Goal: Register for event/course

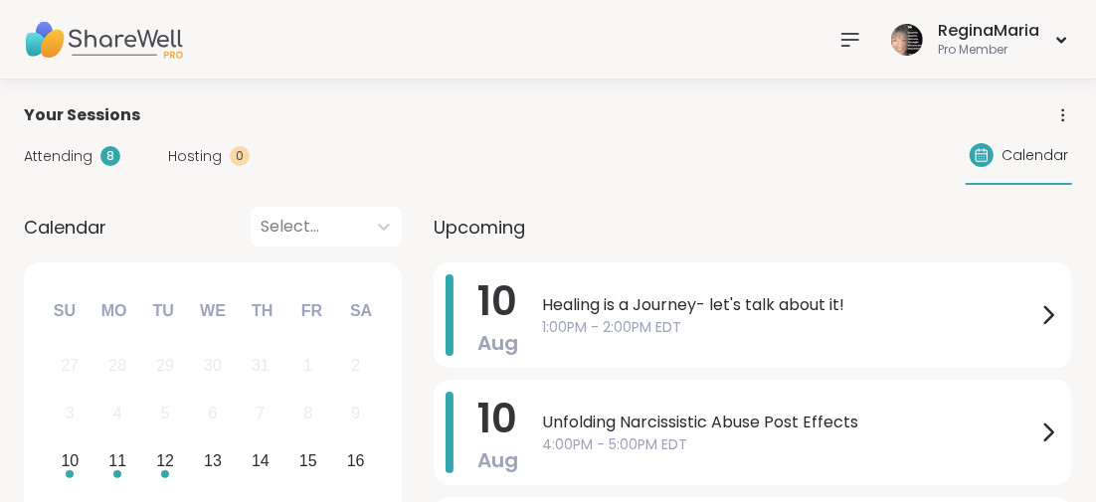
click at [849, 42] on icon at bounding box center [851, 40] width 24 height 24
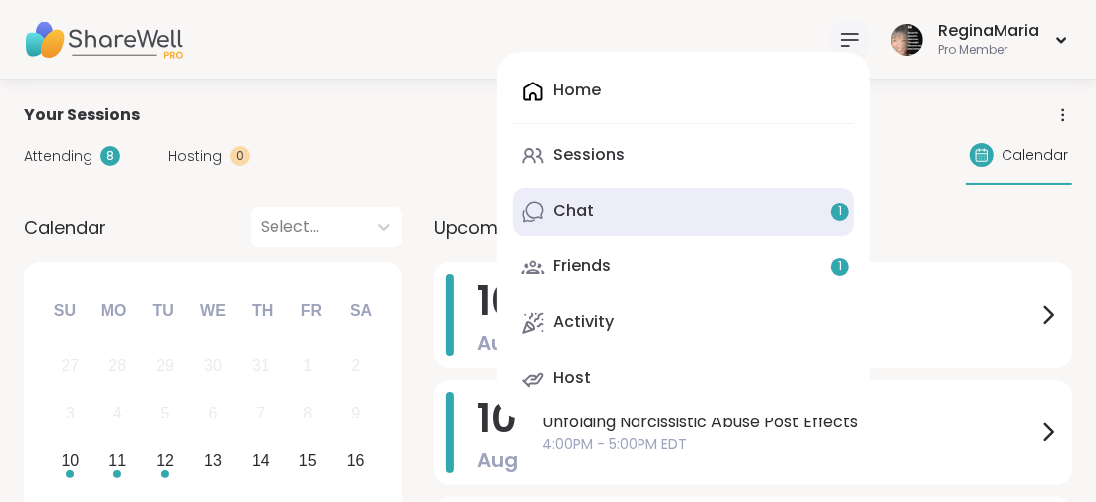
click at [843, 213] on div "1" at bounding box center [841, 212] width 18 height 18
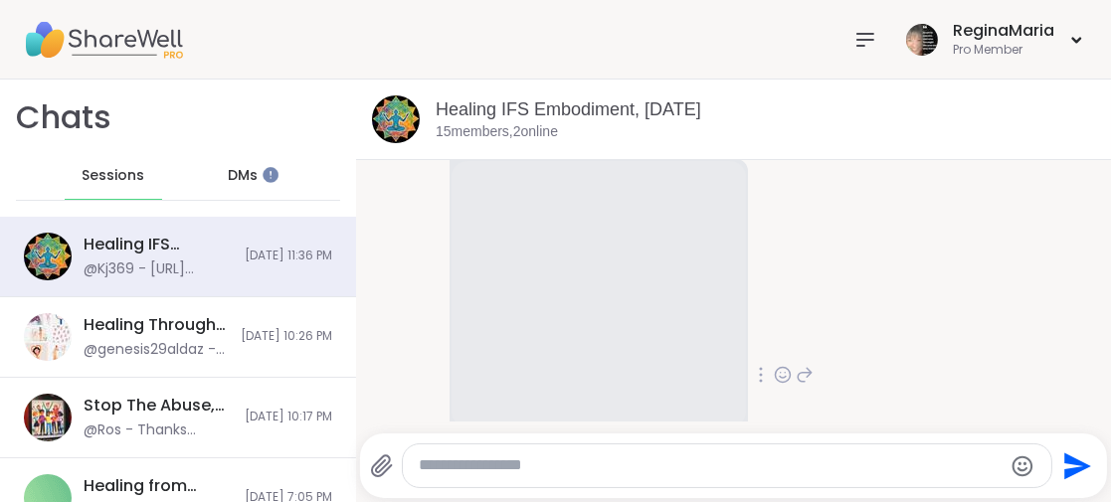
scroll to position [1678, 0]
click at [455, 466] on textarea "Type your message" at bounding box center [711, 466] width 584 height 21
type textarea "**********"
click at [1060, 467] on icon "Send" at bounding box center [1076, 467] width 32 height 32
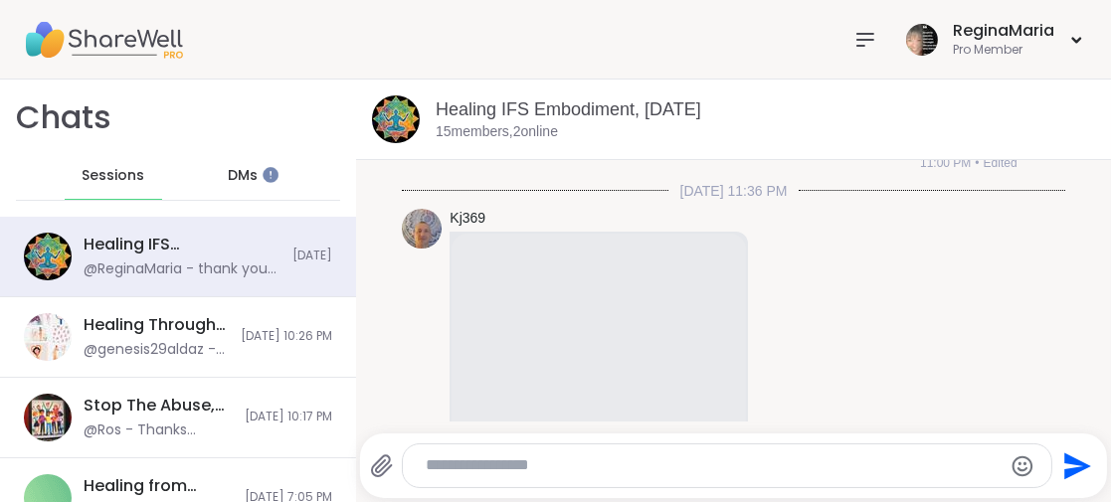
scroll to position [1456, 0]
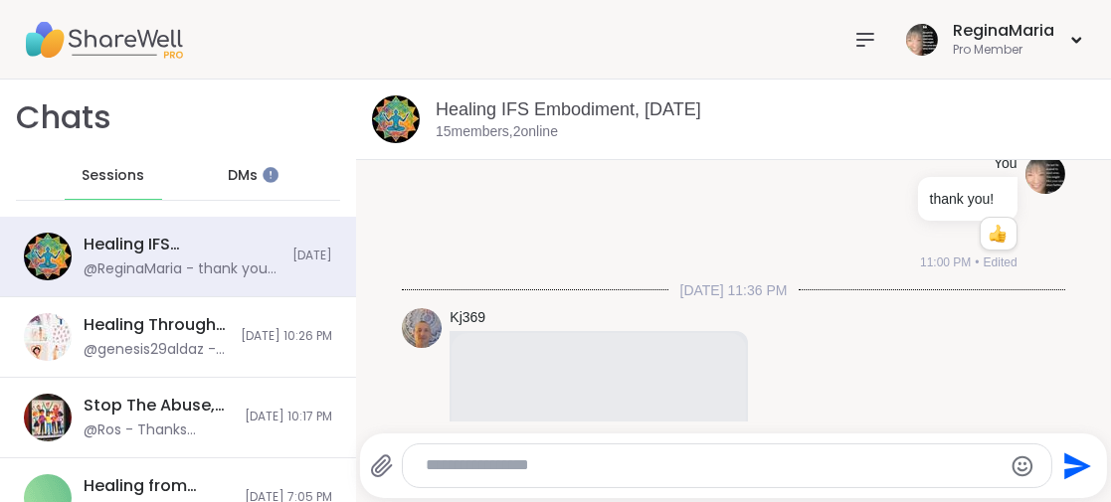
click at [235, 177] on span "DMs" at bounding box center [243, 176] width 30 height 20
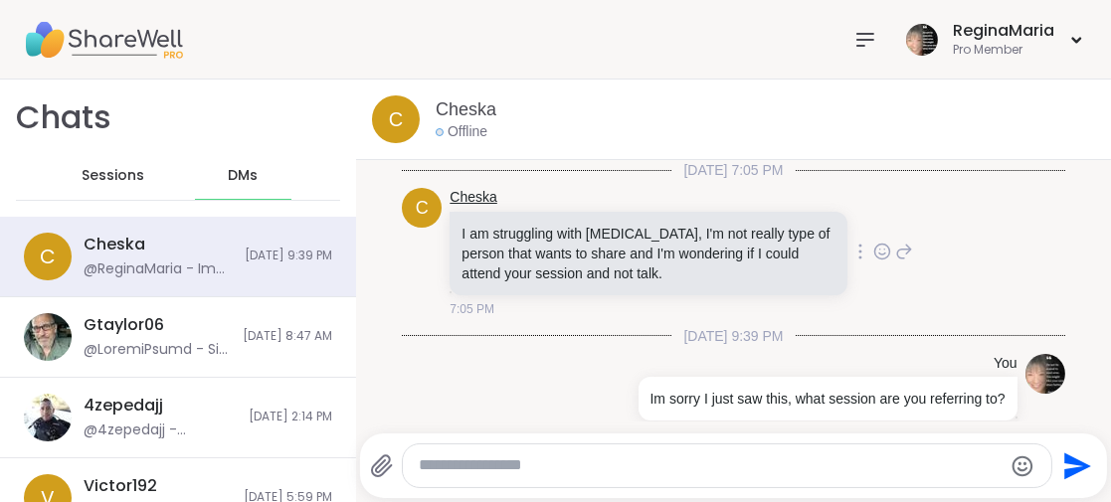
click at [463, 194] on link "Cheska" at bounding box center [473, 198] width 47 height 20
click at [858, 39] on icon at bounding box center [866, 40] width 16 height 12
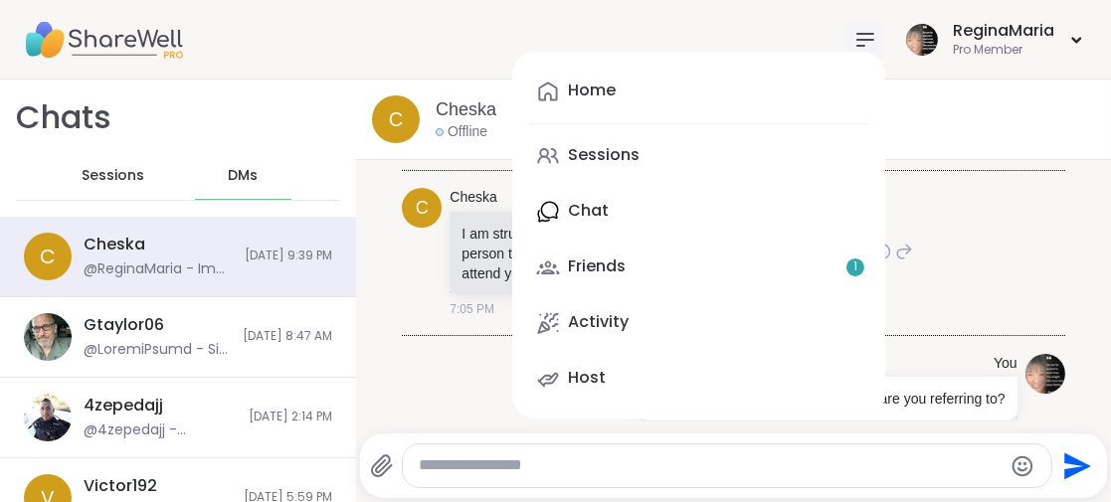
click at [594, 263] on div "Friends 1" at bounding box center [597, 267] width 58 height 22
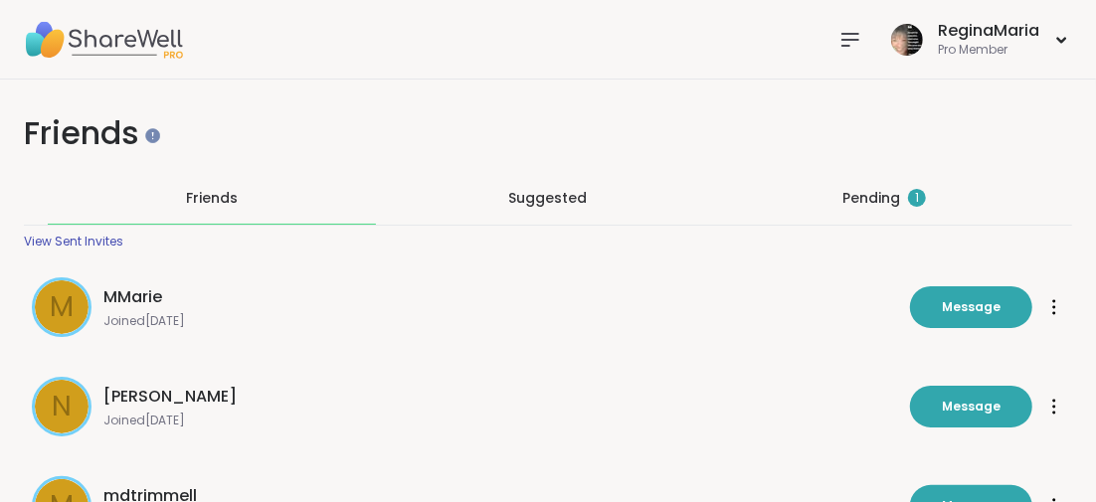
click at [875, 197] on div "Pending 1" at bounding box center [885, 198] width 84 height 20
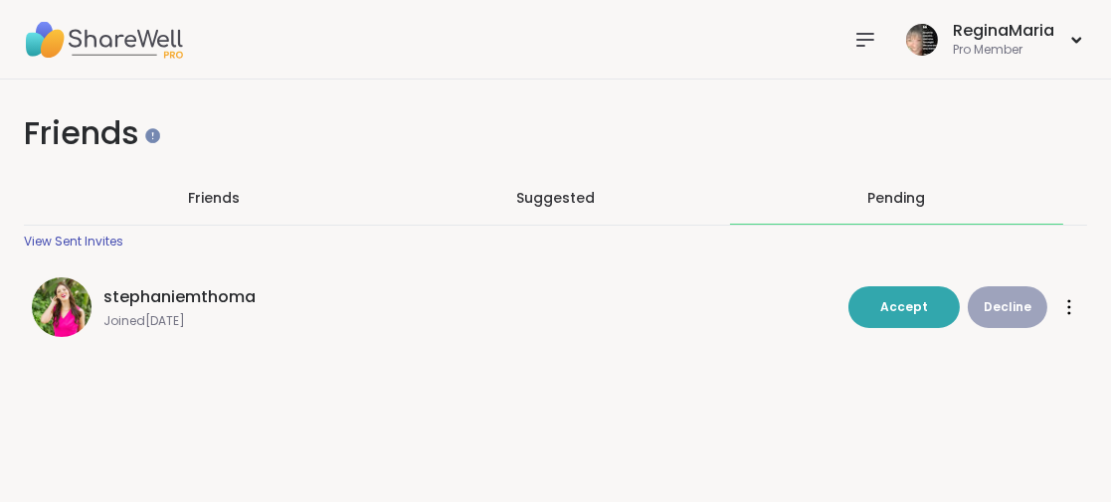
click at [854, 35] on icon at bounding box center [866, 40] width 24 height 24
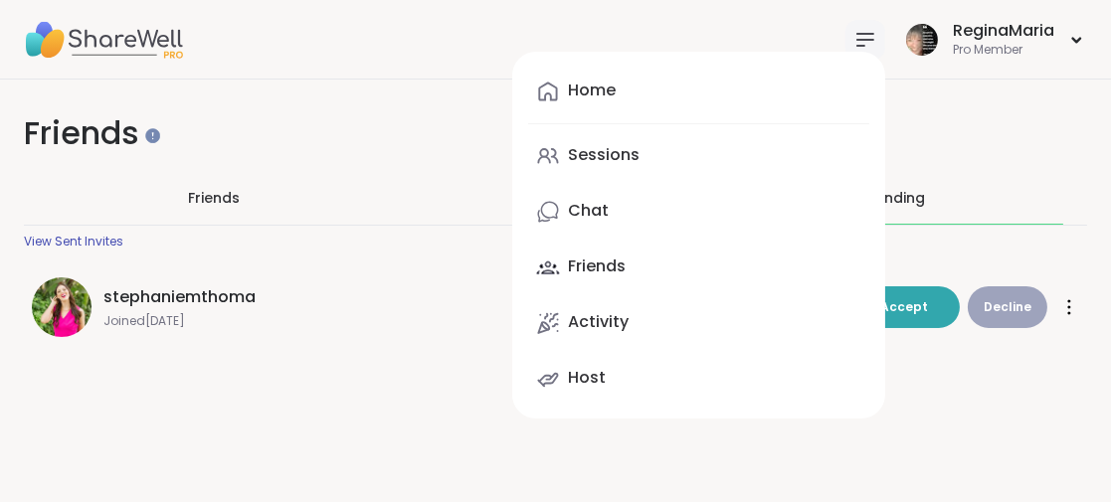
click at [573, 152] on div "Sessions" at bounding box center [604, 155] width 72 height 22
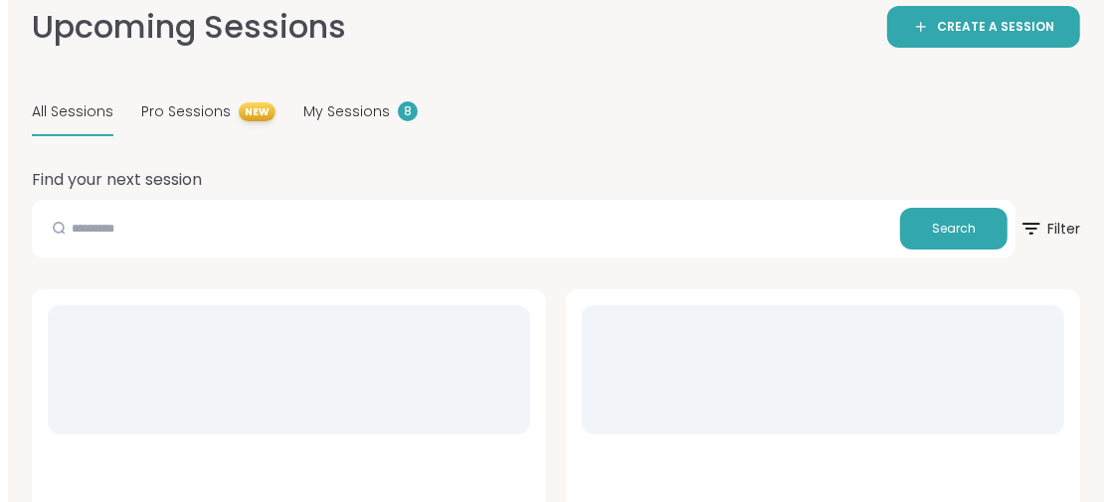
scroll to position [199, 0]
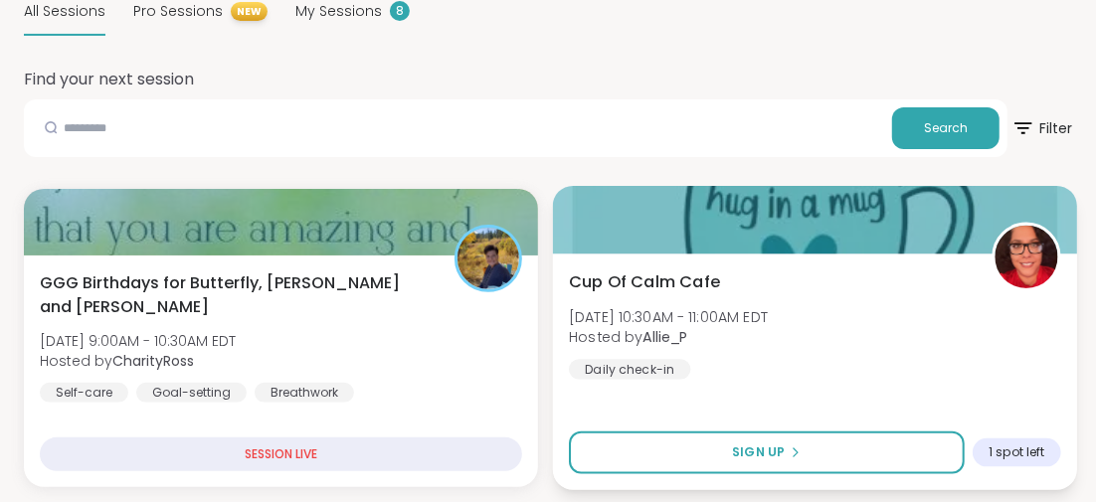
click at [663, 281] on span "Cup Of Calm Cafe" at bounding box center [644, 282] width 151 height 24
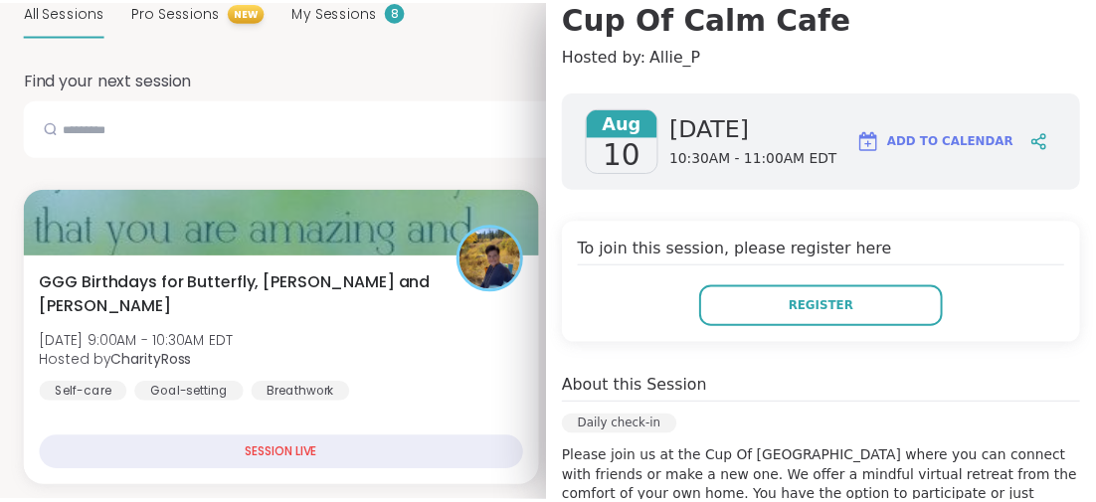
scroll to position [0, 0]
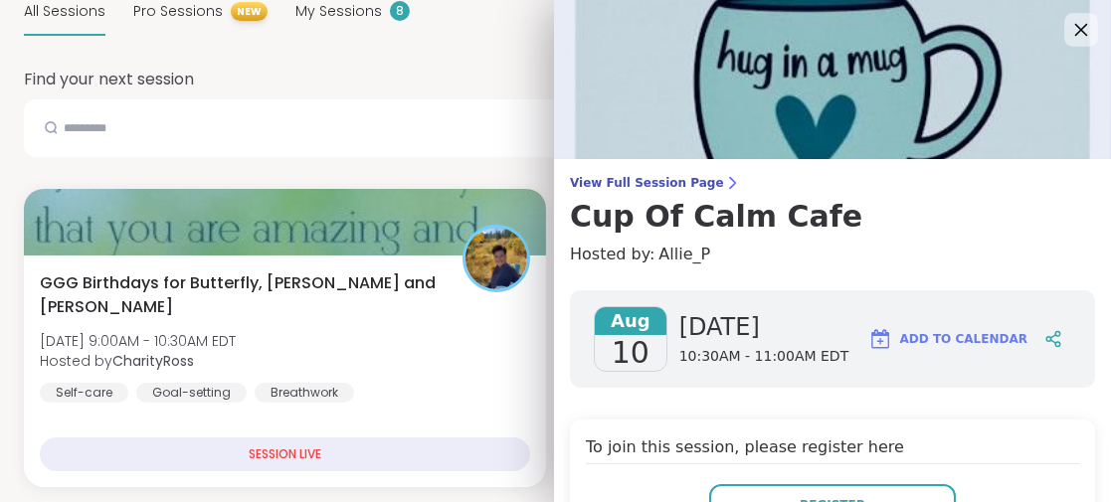
click at [1068, 26] on icon at bounding box center [1080, 29] width 25 height 25
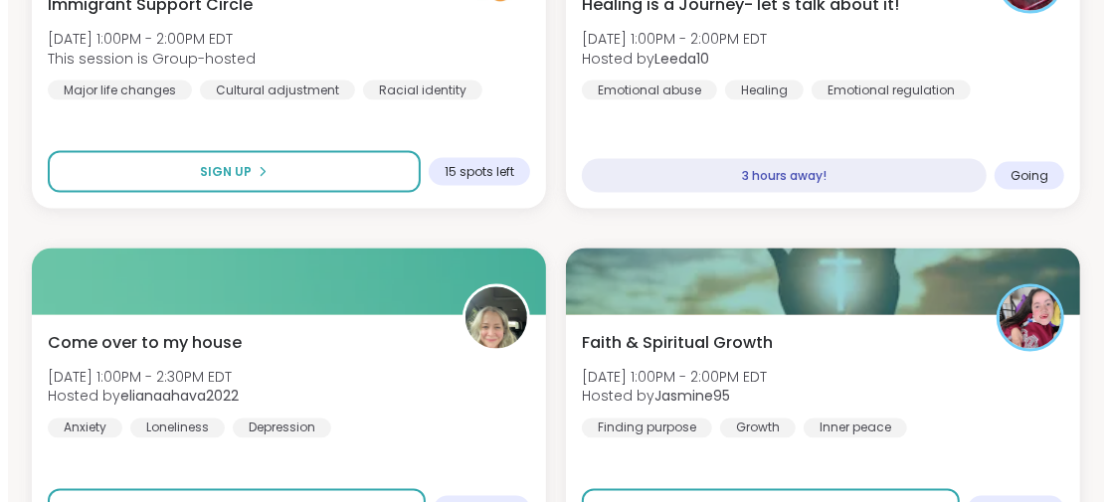
scroll to position [1592, 0]
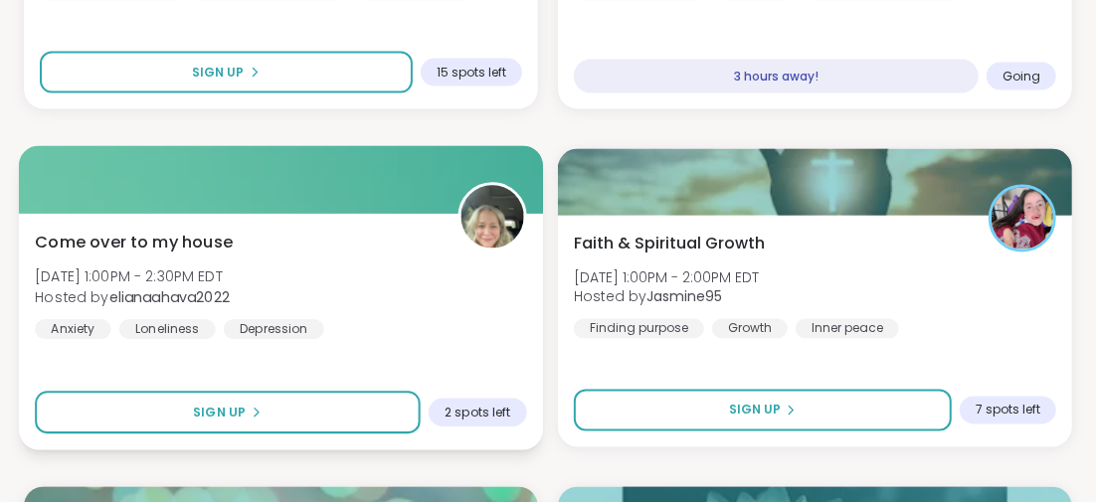
click at [209, 233] on span "Come over to my house" at bounding box center [134, 242] width 198 height 24
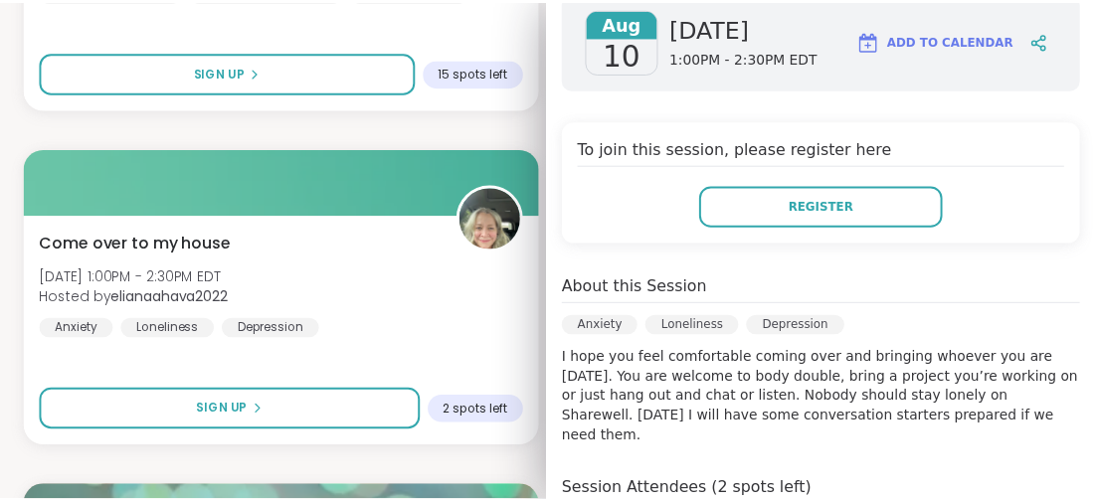
scroll to position [398, 0]
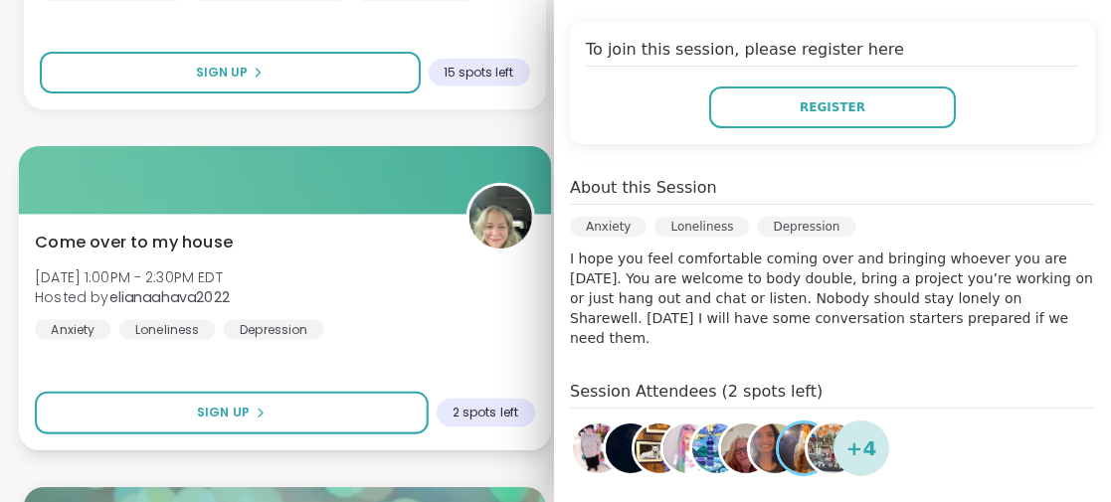
click at [402, 283] on div "Come over to my house Sun, Aug 10 | 1:00PM - 2:30PM EDT Hosted by elianaahava20…" at bounding box center [284, 284] width 499 height 109
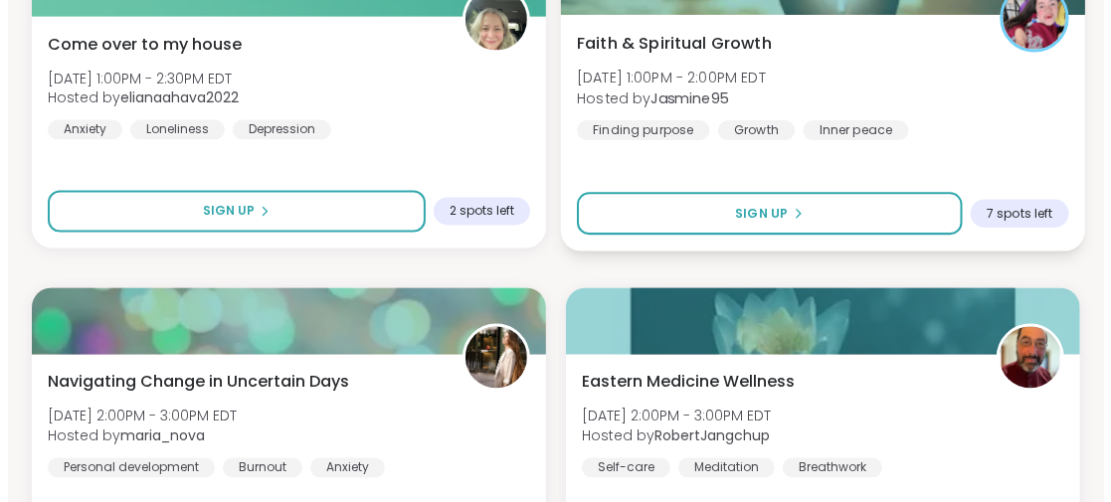
scroll to position [1890, 0]
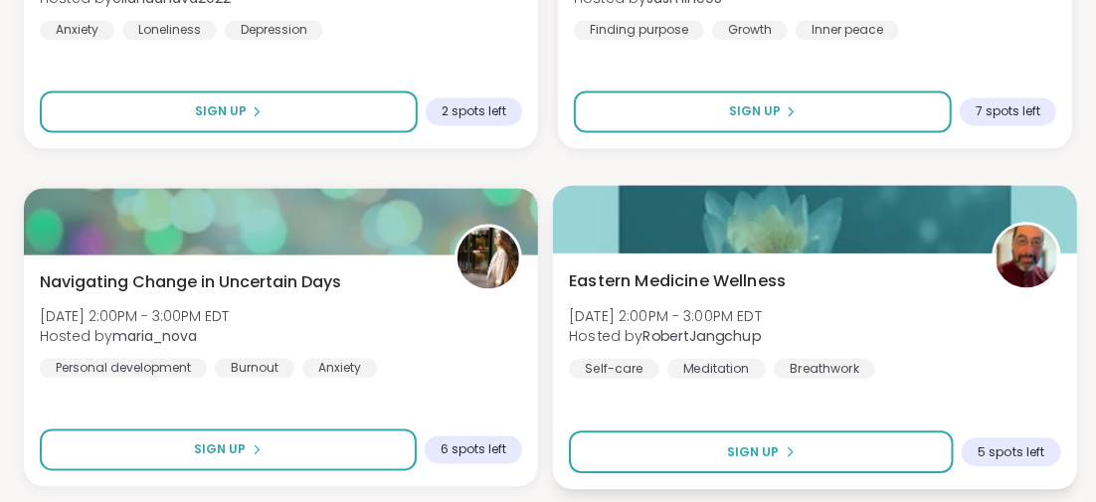
click at [753, 276] on span "Eastern Medicine Wellness" at bounding box center [677, 282] width 217 height 24
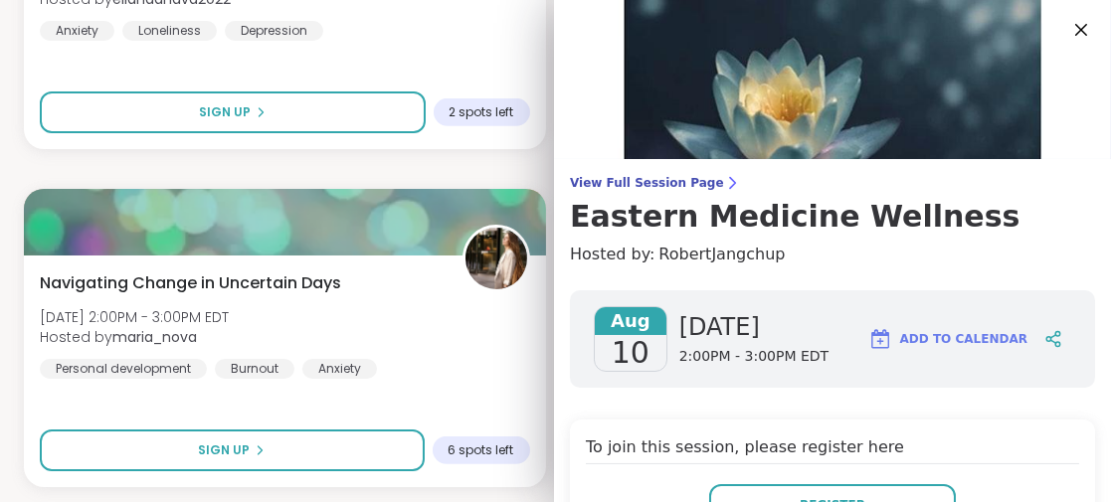
scroll to position [98, 0]
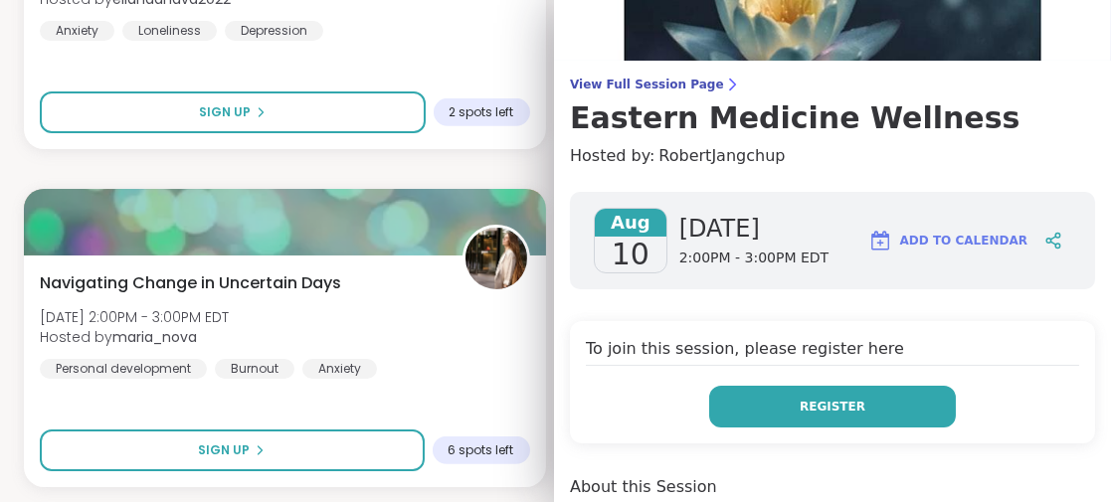
click at [850, 410] on button "Register" at bounding box center [832, 407] width 247 height 42
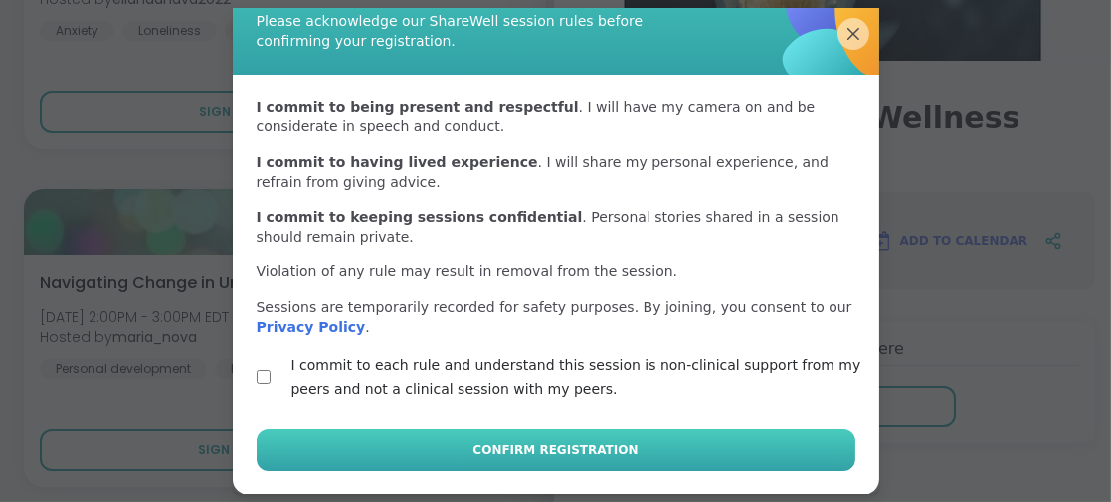
click at [540, 456] on span "Confirm Registration" at bounding box center [555, 451] width 165 height 18
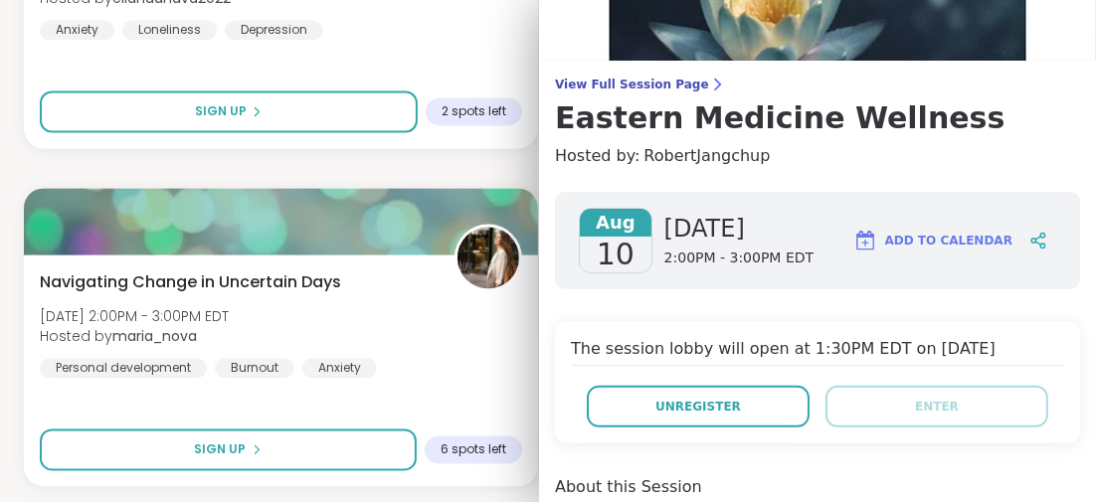
scroll to position [0, 0]
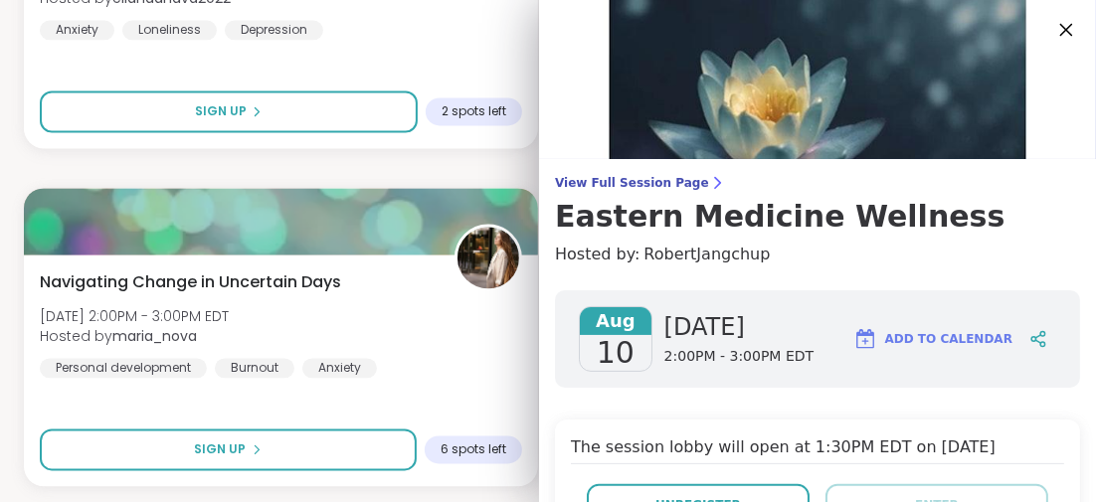
click at [1054, 25] on icon at bounding box center [1066, 29] width 25 height 25
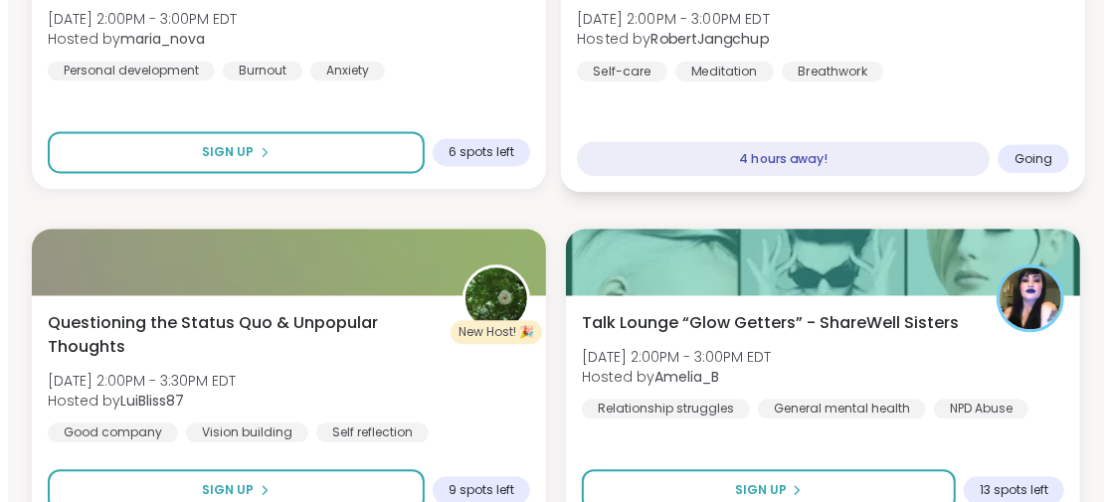
scroll to position [2288, 0]
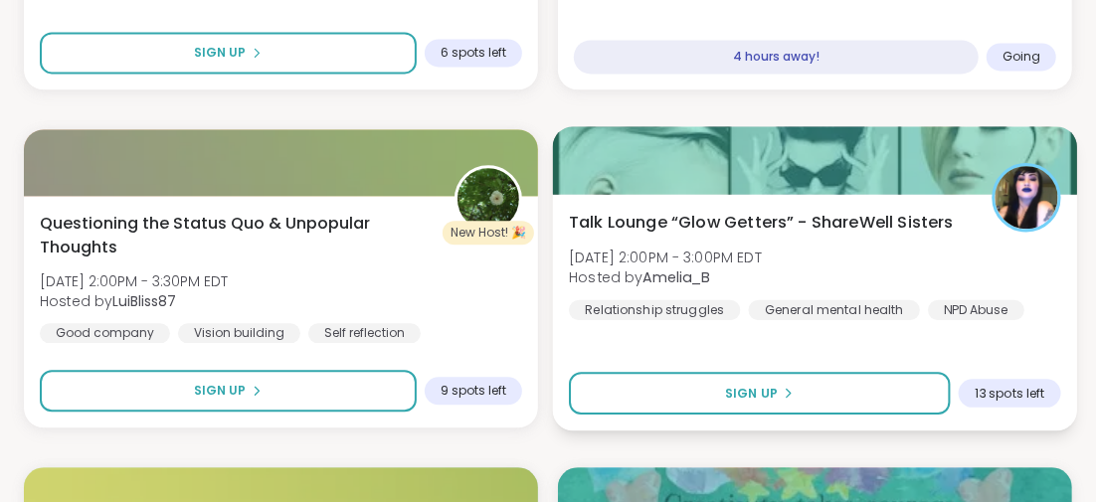
click at [758, 223] on span "Talk Lounge “Glow Getters” - ShareWell Sisters" at bounding box center [761, 222] width 385 height 24
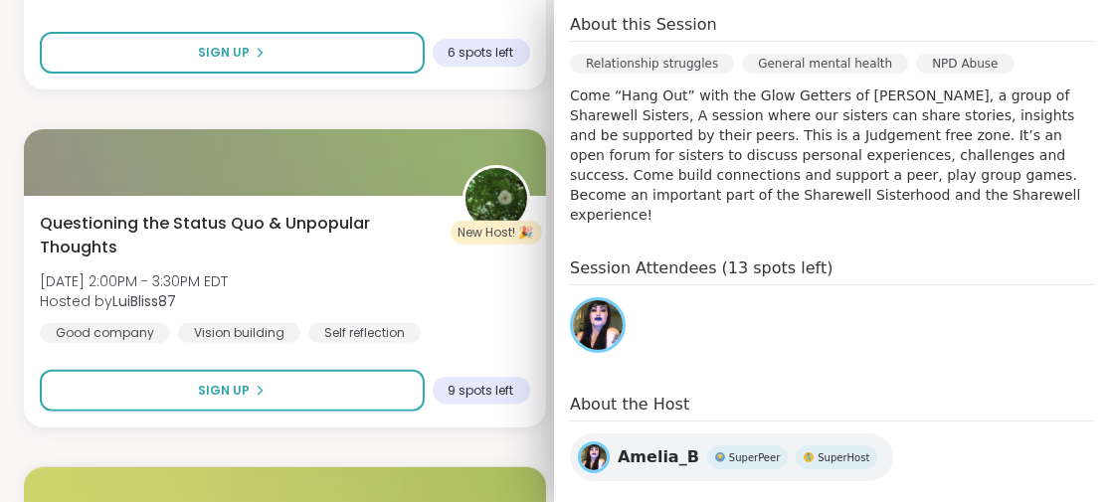
scroll to position [496, 0]
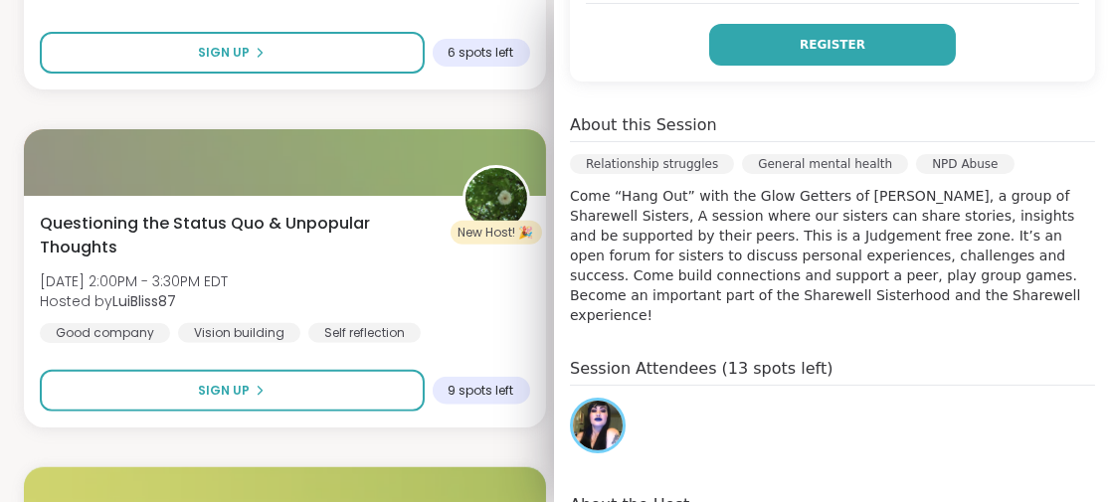
click at [800, 47] on span "Register" at bounding box center [833, 45] width 66 height 18
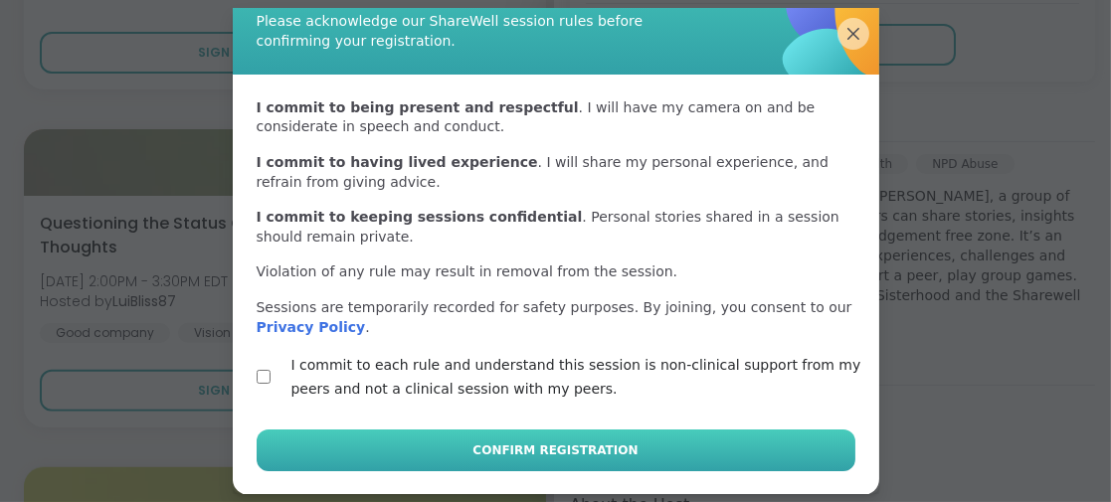
click at [543, 451] on span "Confirm Registration" at bounding box center [555, 451] width 165 height 18
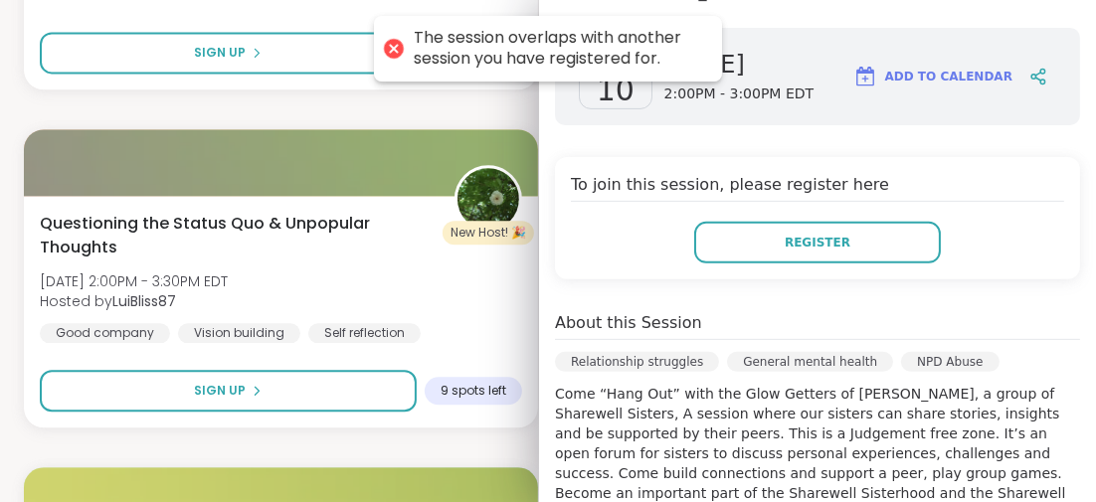
scroll to position [199, 0]
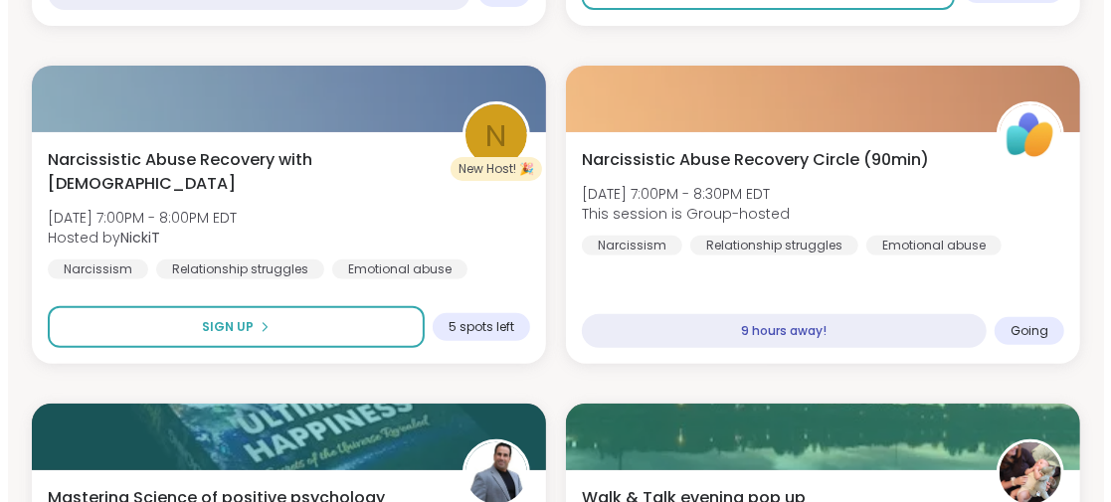
scroll to position [4037, 0]
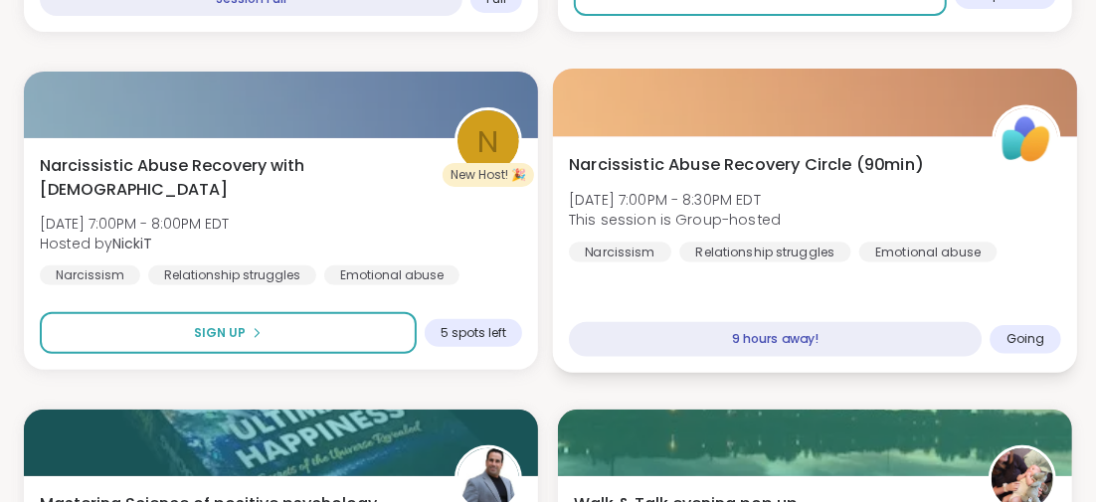
click at [800, 166] on span "Narcissistic Abuse Recovery Circle (90min)" at bounding box center [746, 164] width 354 height 24
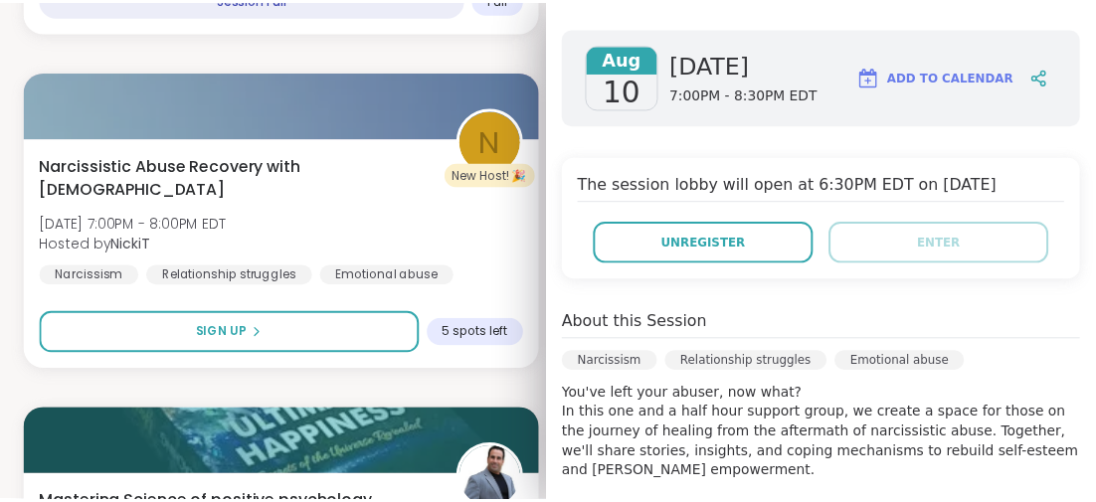
scroll to position [0, 0]
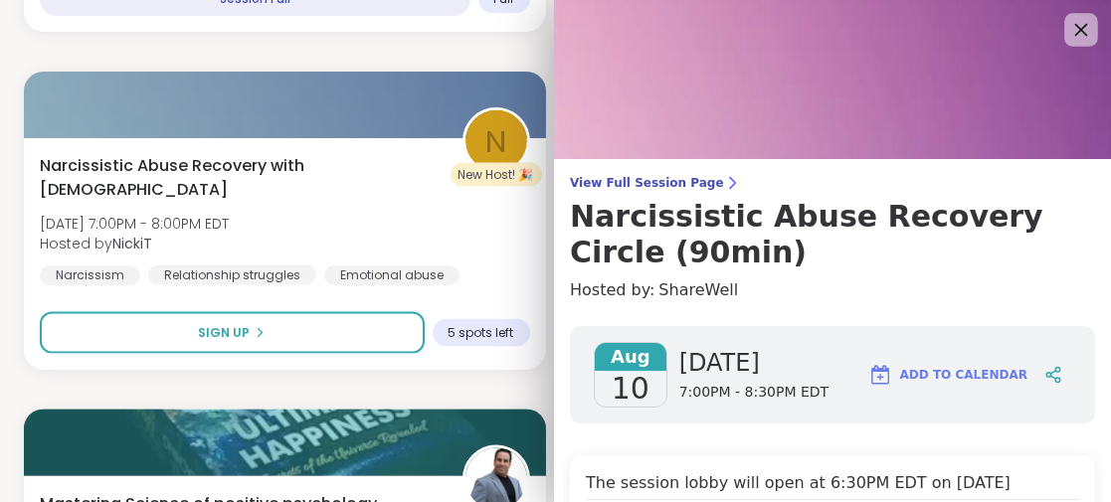
click at [1075, 27] on icon at bounding box center [1081, 30] width 13 height 13
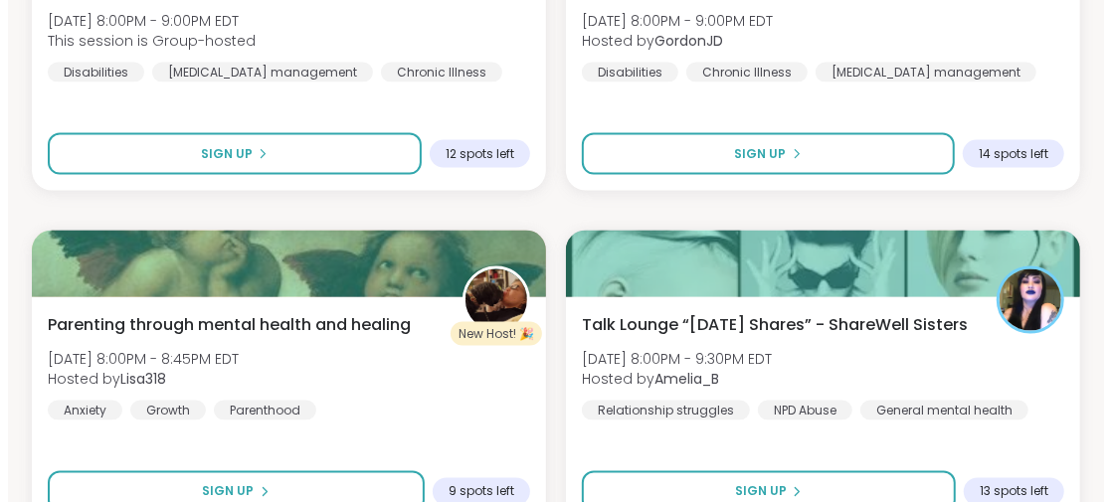
scroll to position [5331, 0]
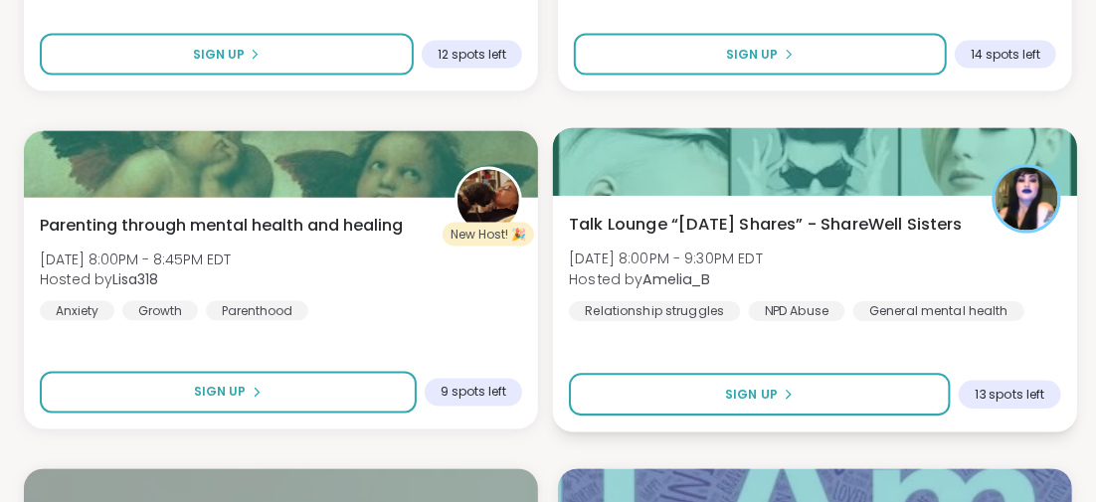
click at [615, 225] on span "Talk Lounge “[DATE] Shares” - ShareWell Sisters" at bounding box center [766, 224] width 394 height 24
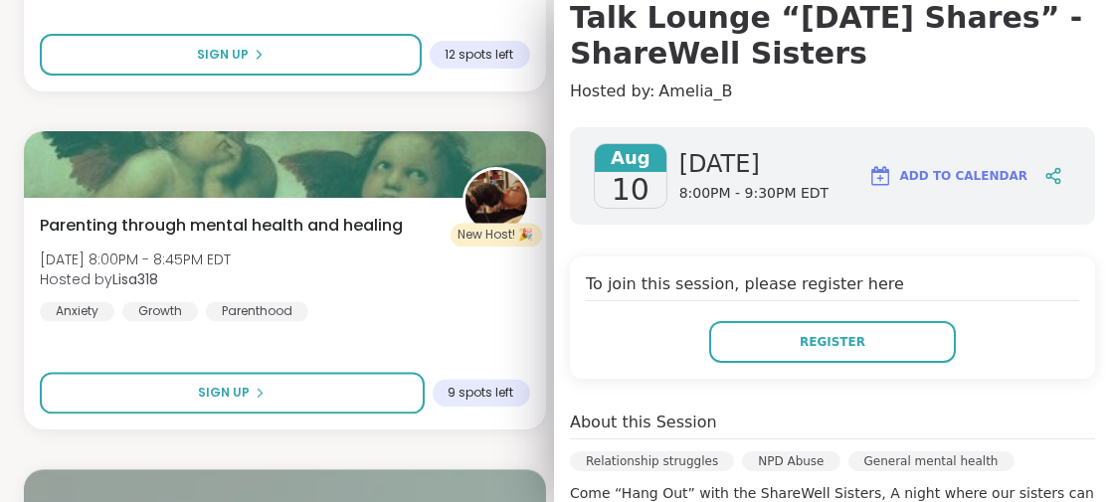
scroll to position [98, 0]
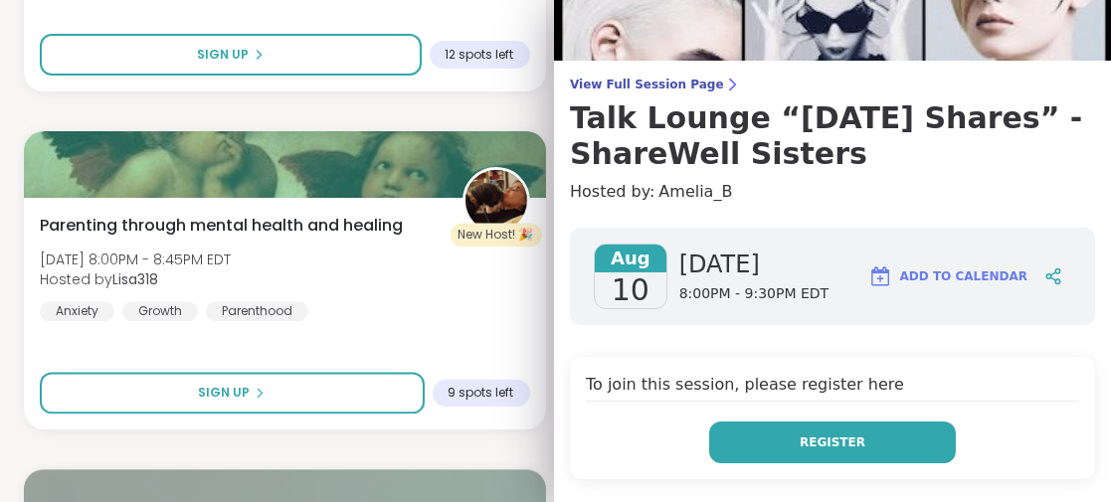
click at [837, 439] on button "Register" at bounding box center [832, 443] width 247 height 42
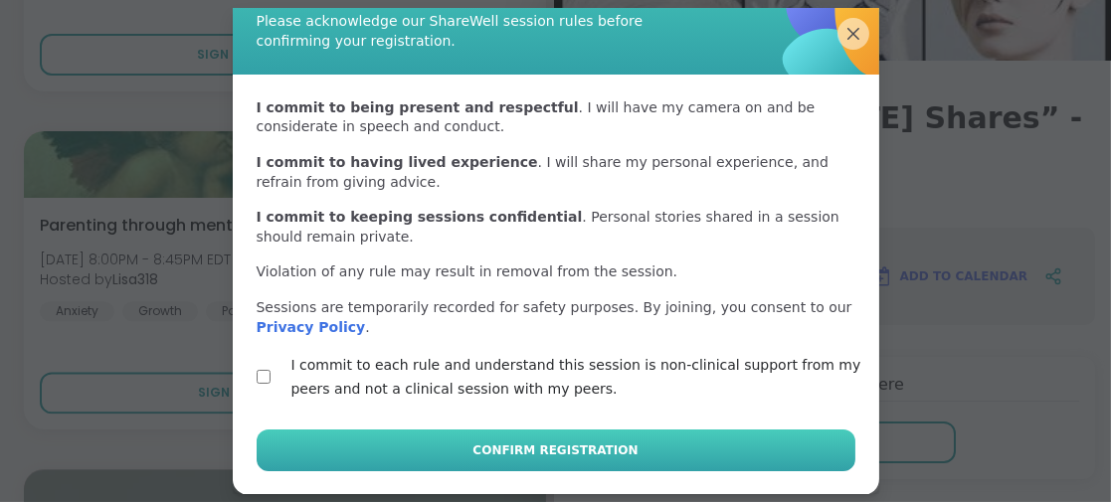
click at [544, 449] on span "Confirm Registration" at bounding box center [555, 451] width 165 height 18
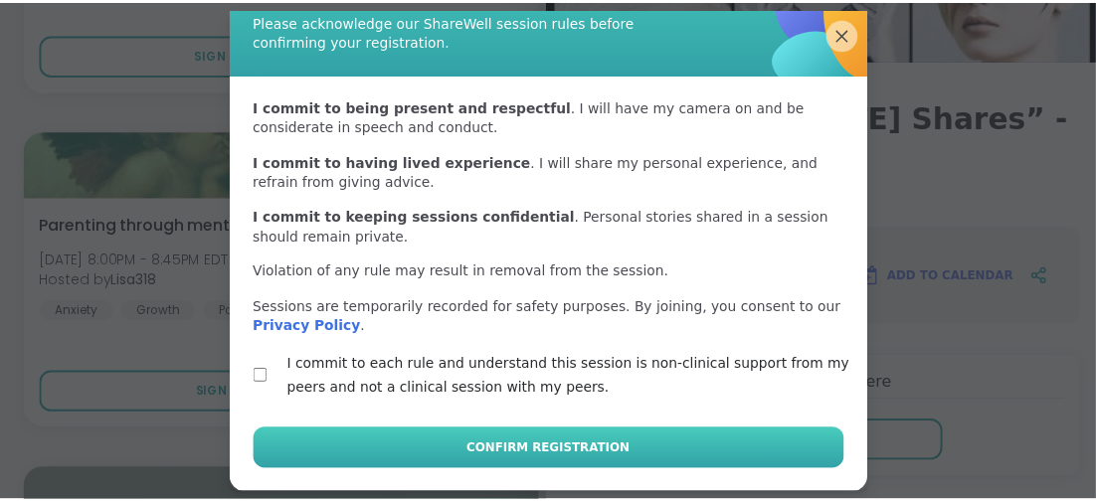
scroll to position [62, 0]
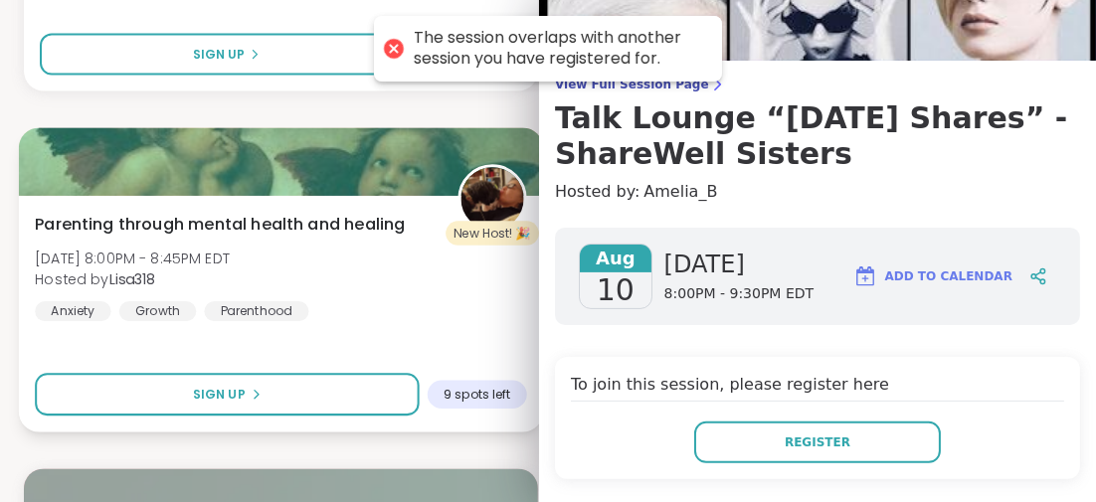
click at [434, 306] on div "Parenting through mental health and healing Sun, Aug 10 | 8:00PM - 8:45PM EDT H…" at bounding box center [281, 266] width 492 height 109
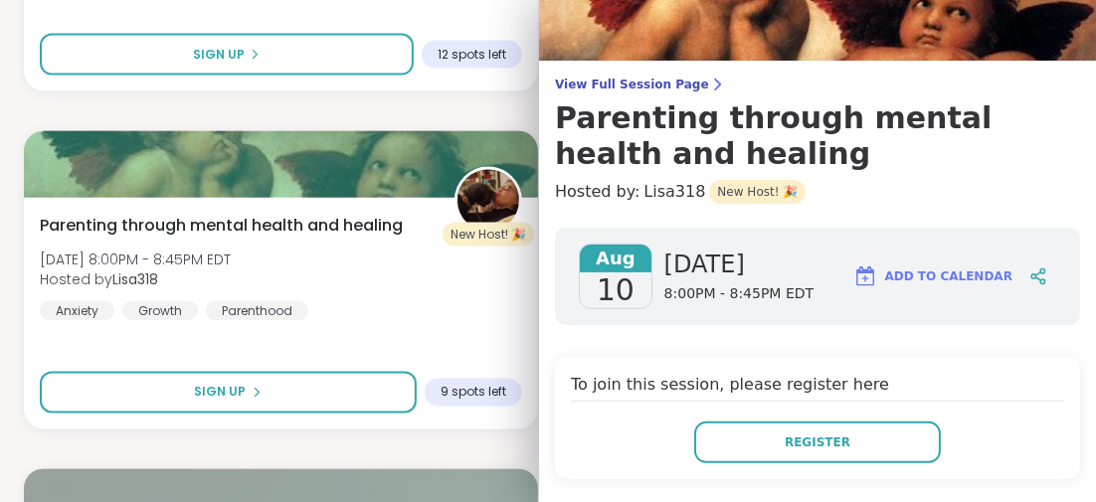
scroll to position [0, 0]
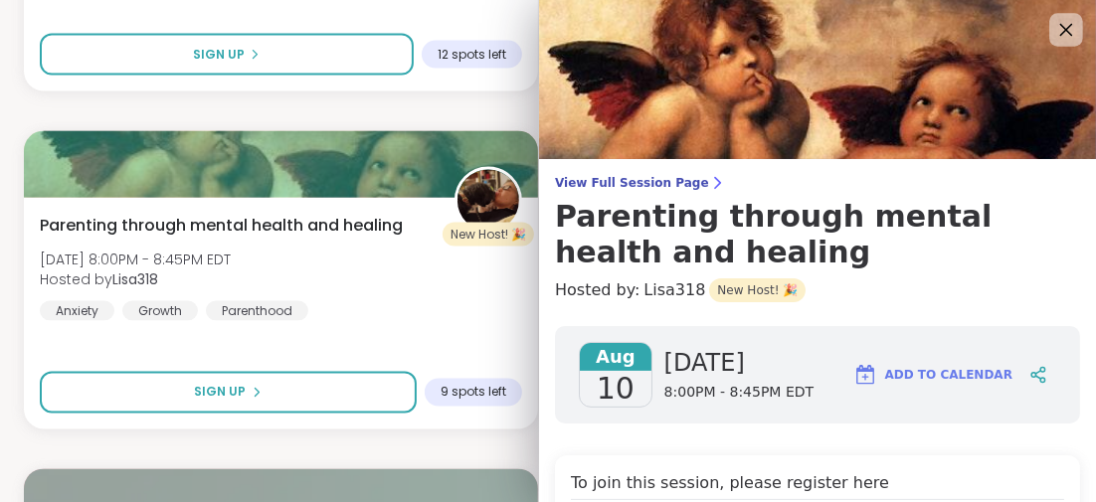
click at [1054, 32] on icon at bounding box center [1066, 29] width 25 height 25
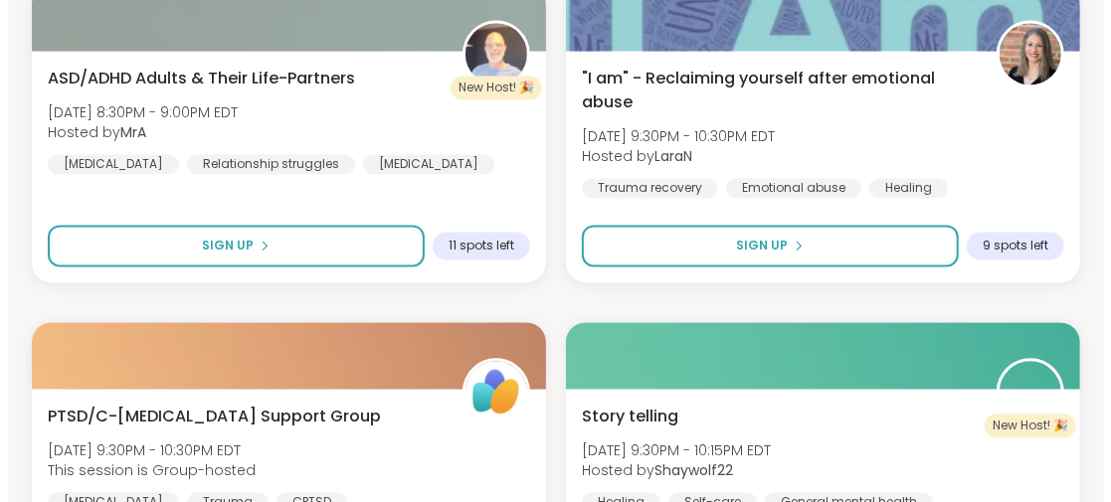
scroll to position [6015, 0]
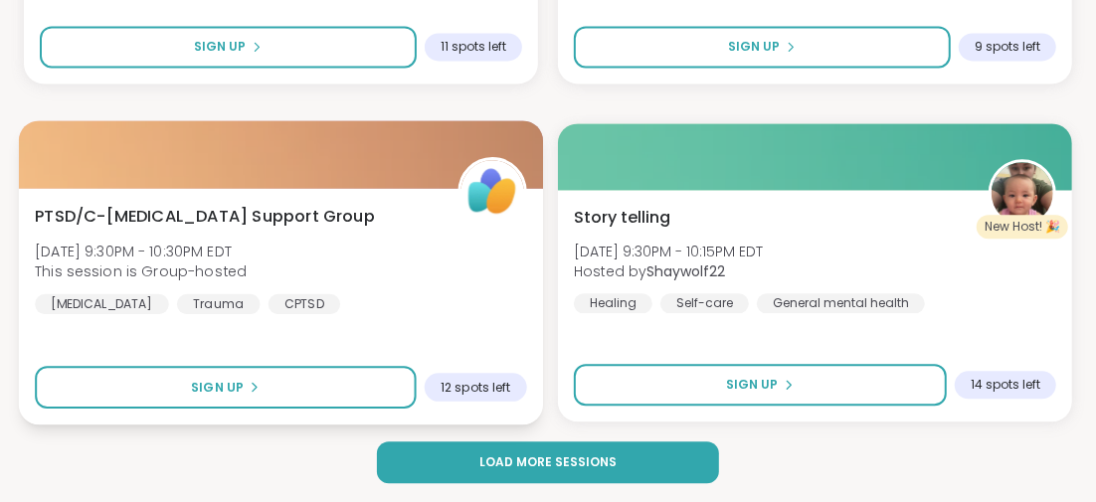
click at [207, 212] on span "PTSD/C-PTSD Support Group" at bounding box center [205, 216] width 340 height 24
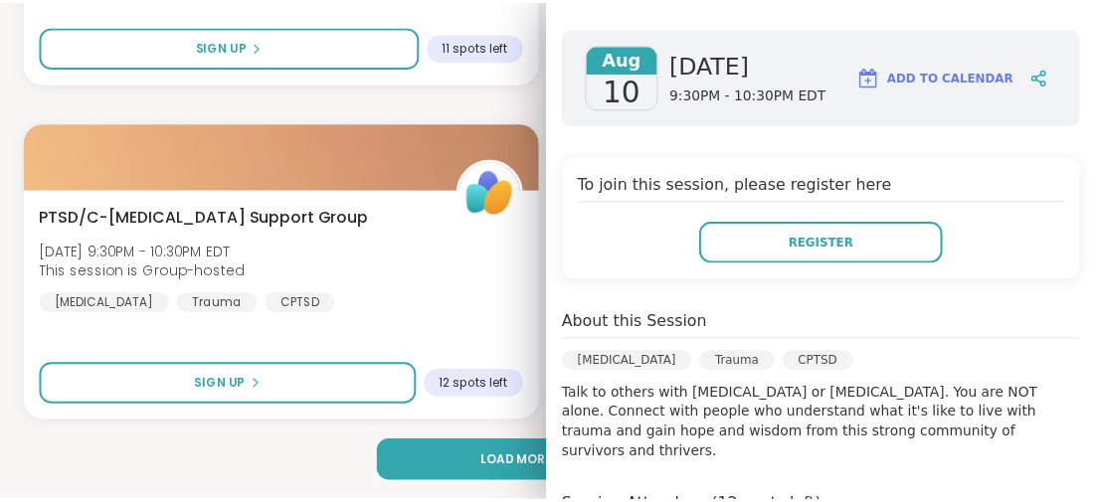
scroll to position [496, 0]
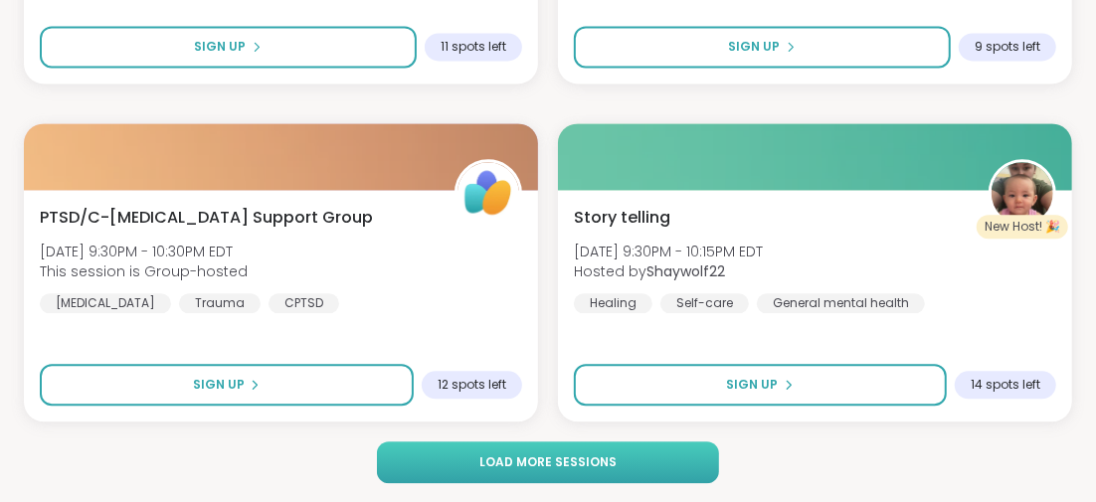
click at [616, 454] on button "Load more sessions" at bounding box center [547, 463] width 341 height 42
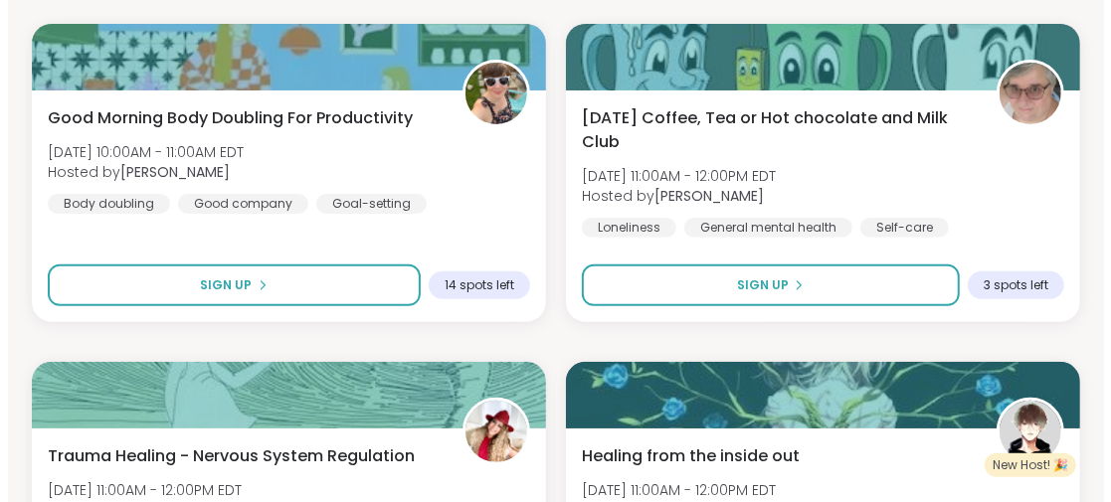
scroll to position [7905, 0]
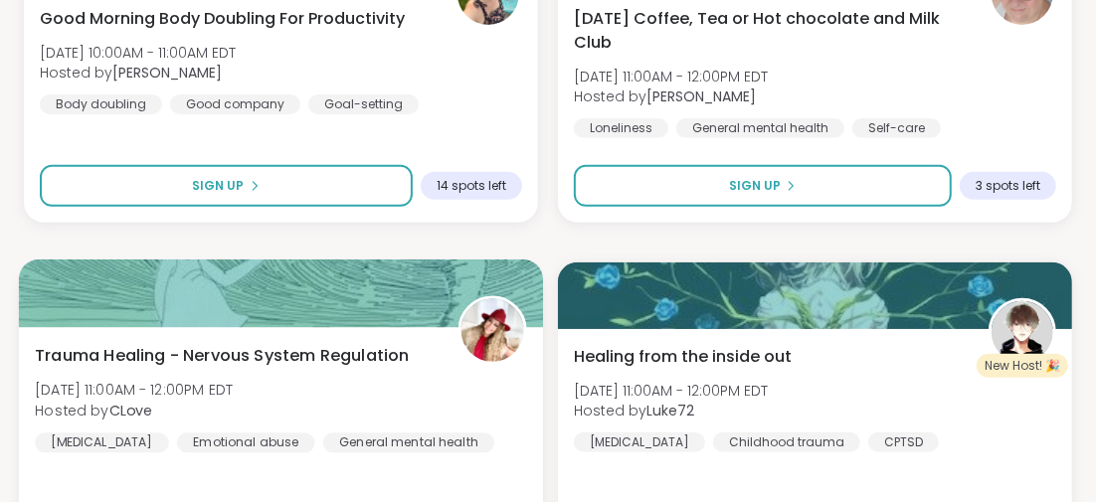
click at [253, 352] on span "Trauma Healing - Nervous System Regulation" at bounding box center [222, 355] width 374 height 24
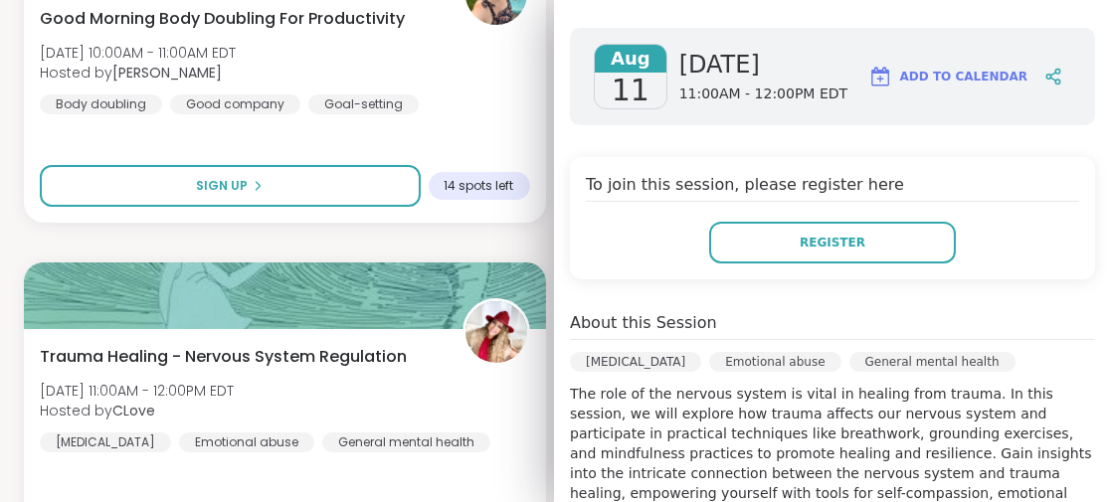
scroll to position [398, 0]
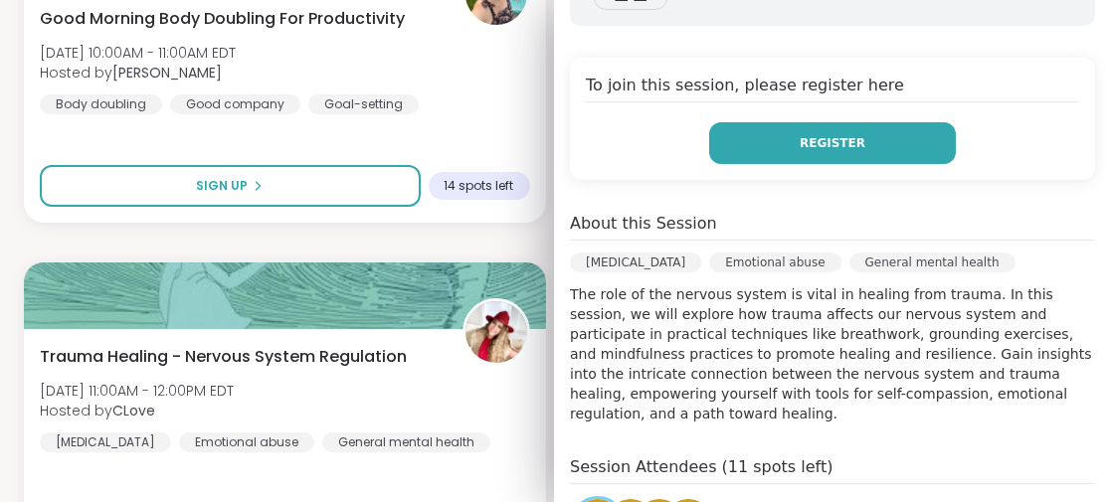
click at [800, 134] on span "Register" at bounding box center [833, 143] width 66 height 18
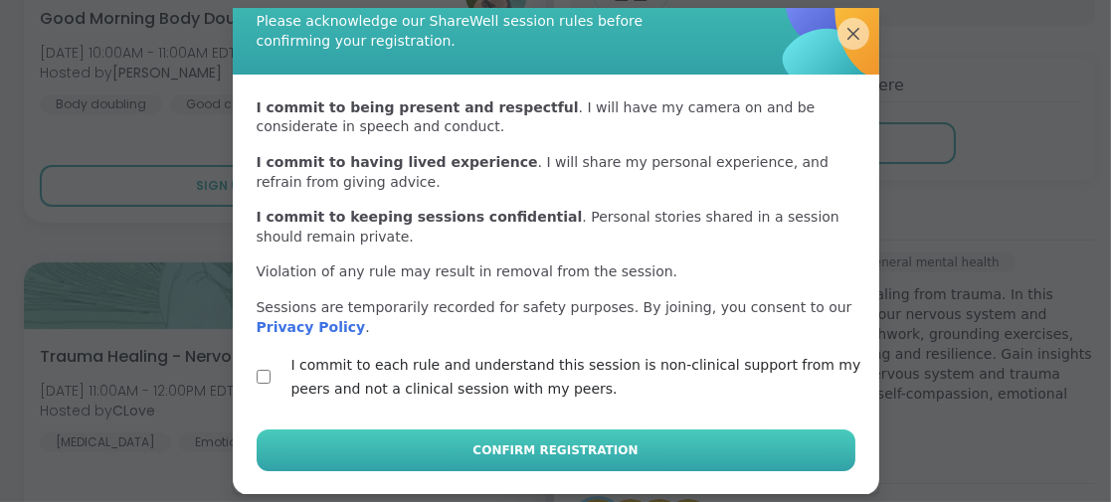
click at [526, 444] on span "Confirm Registration" at bounding box center [555, 451] width 165 height 18
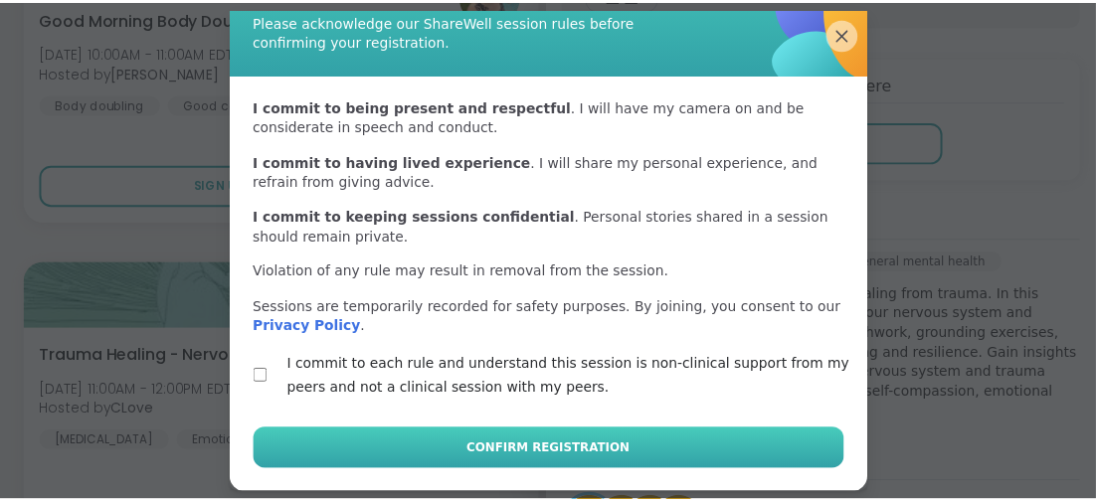
scroll to position [62, 0]
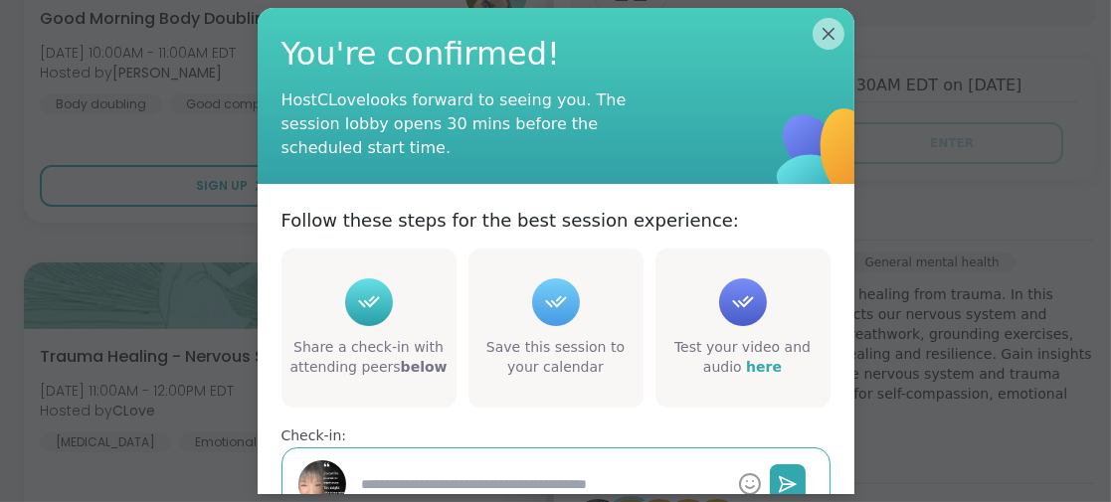
type textarea "*"
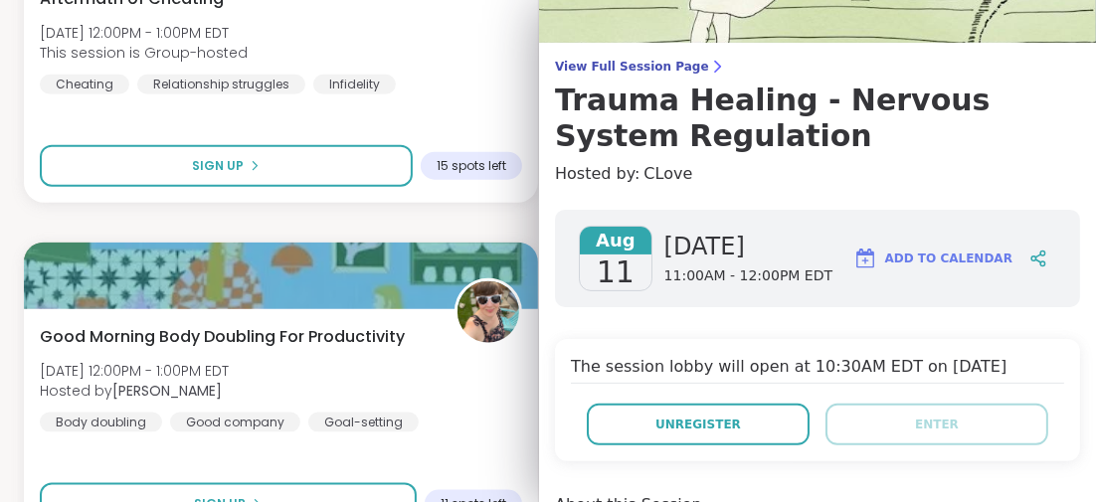
scroll to position [0, 0]
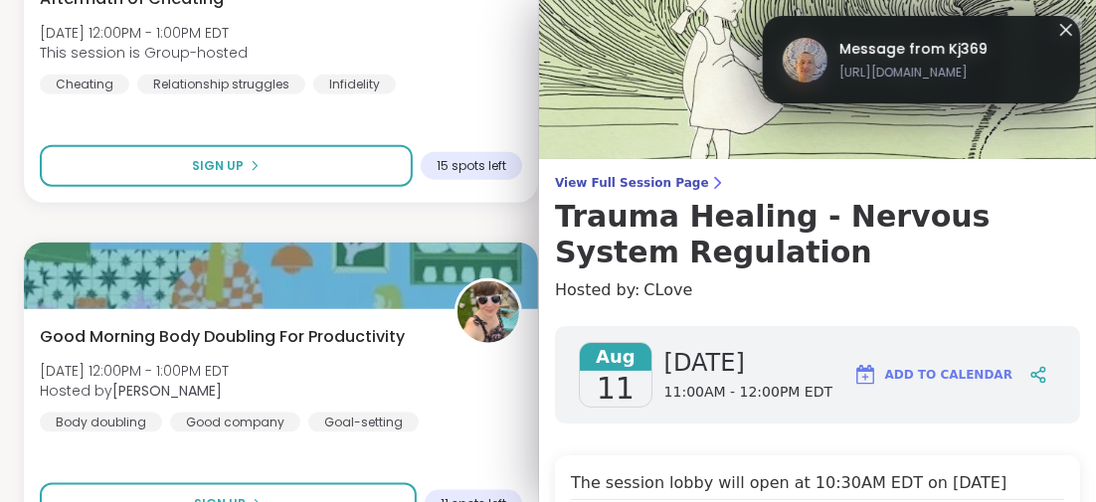
click at [919, 44] on span "Message from Kj369" at bounding box center [914, 49] width 148 height 21
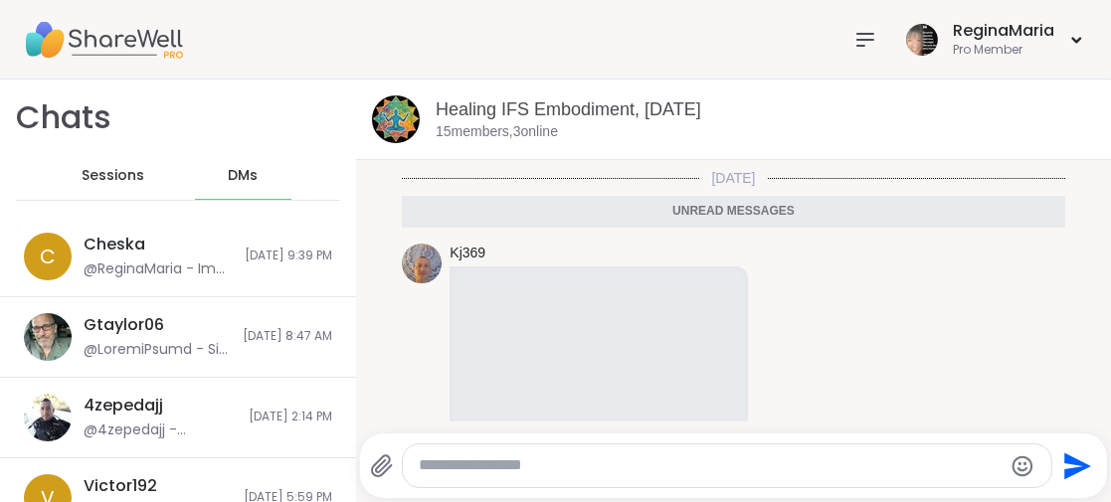
scroll to position [2420, 0]
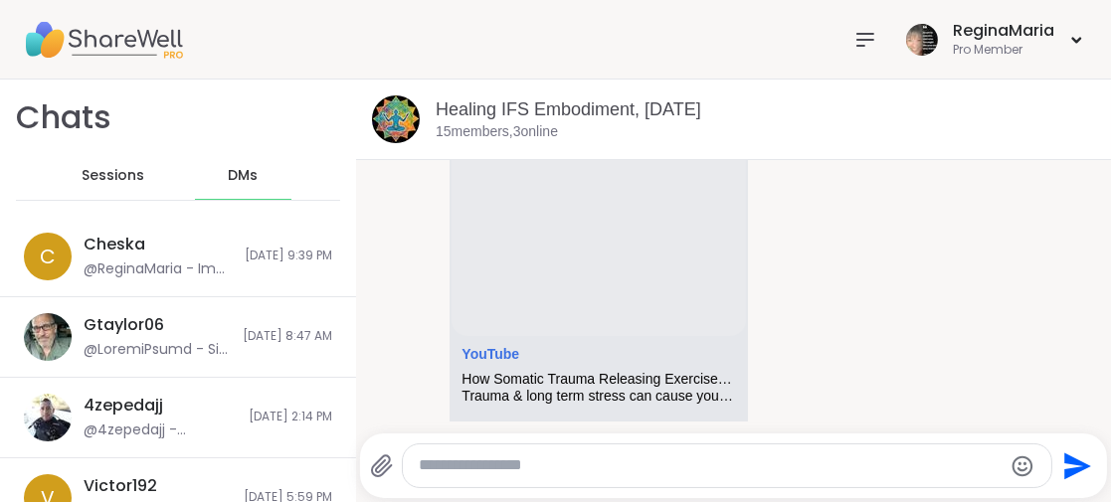
drag, startPoint x: 421, startPoint y: 451, endPoint x: 431, endPoint y: 464, distance: 16.3
click at [421, 451] on div at bounding box center [727, 466] width 649 height 43
click at [436, 470] on textarea "Type your message" at bounding box center [711, 466] width 584 height 21
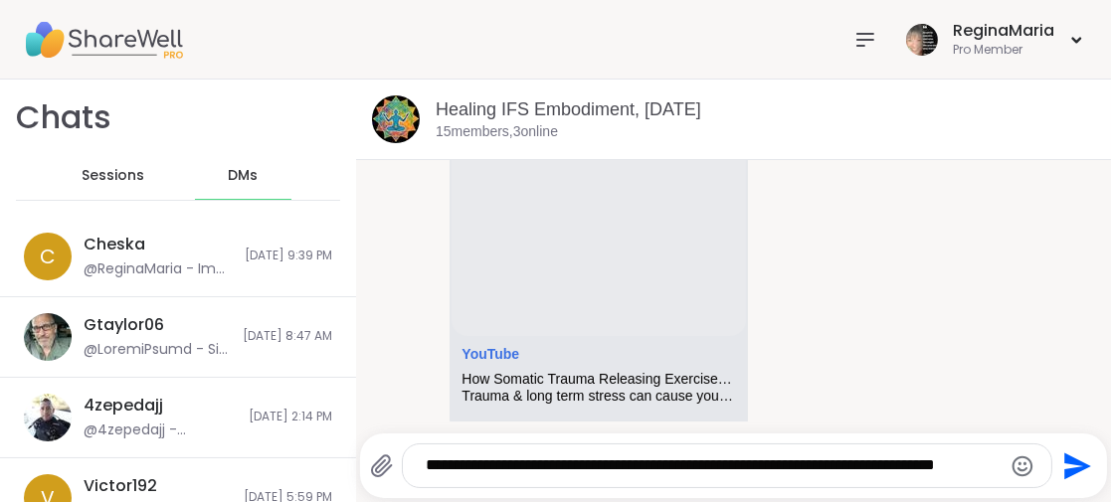
scroll to position [0, 0]
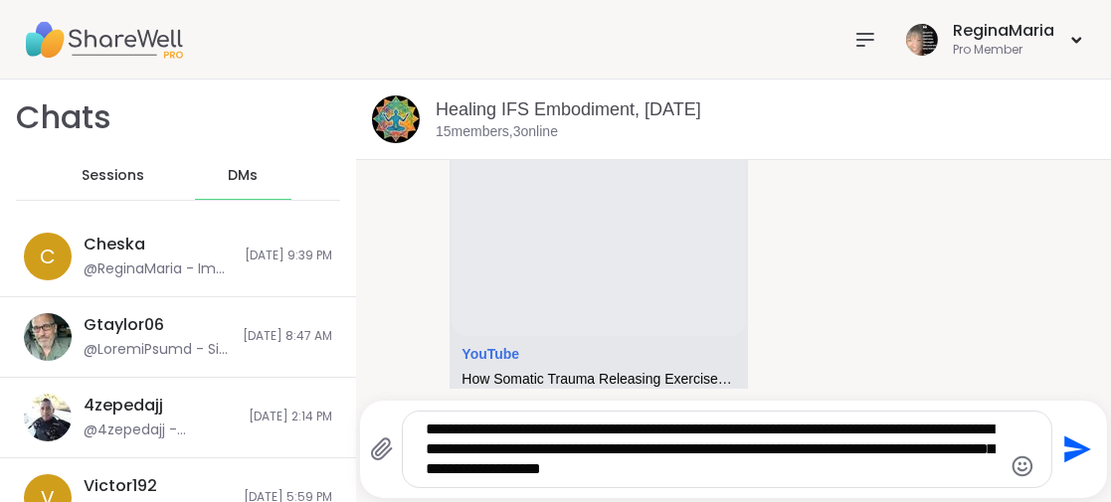
type textarea "**********"
drag, startPoint x: 1044, startPoint y: 446, endPoint x: 911, endPoint y: 481, distance: 136.8
click at [1060, 445] on icon "Send" at bounding box center [1076, 450] width 32 height 32
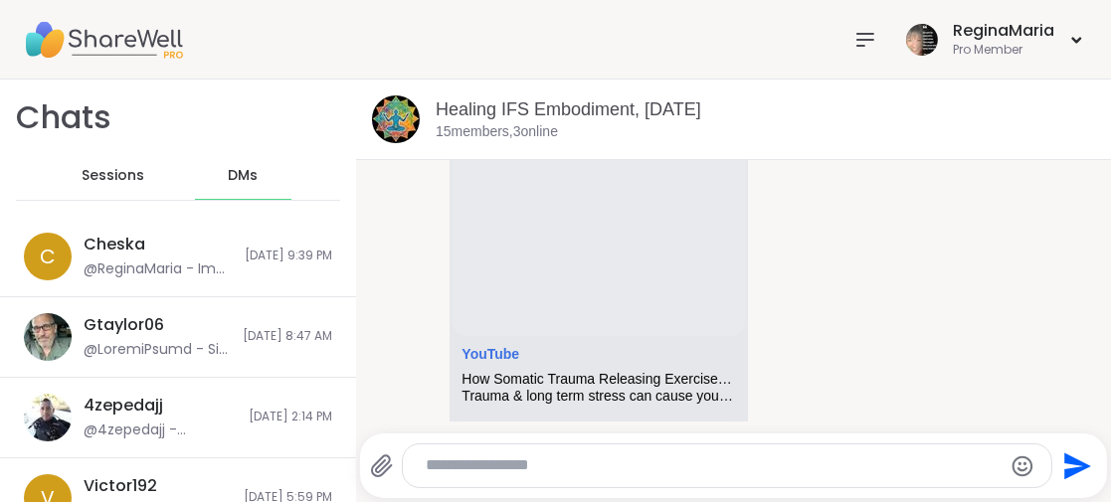
scroll to position [2636, 0]
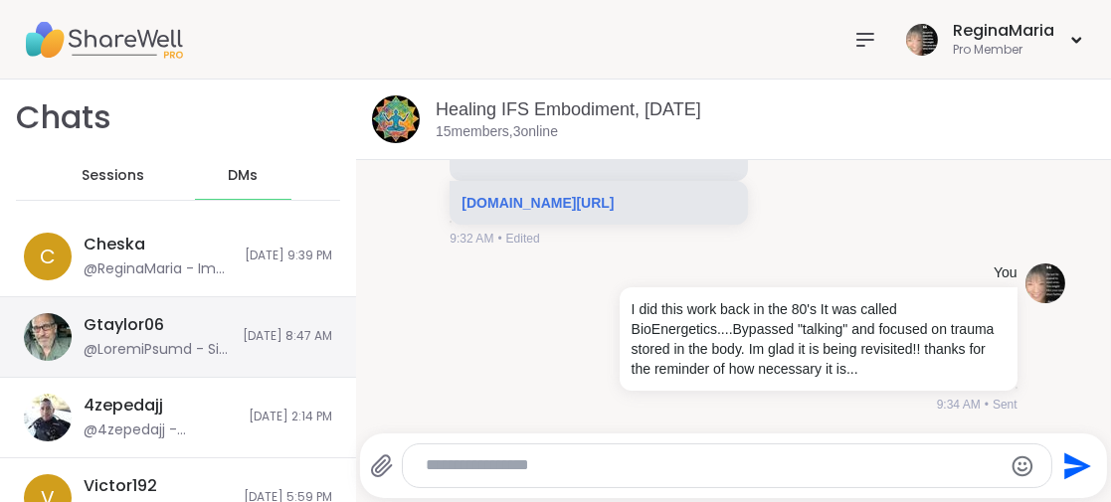
click at [110, 321] on div "Gtaylor06" at bounding box center [124, 325] width 81 height 22
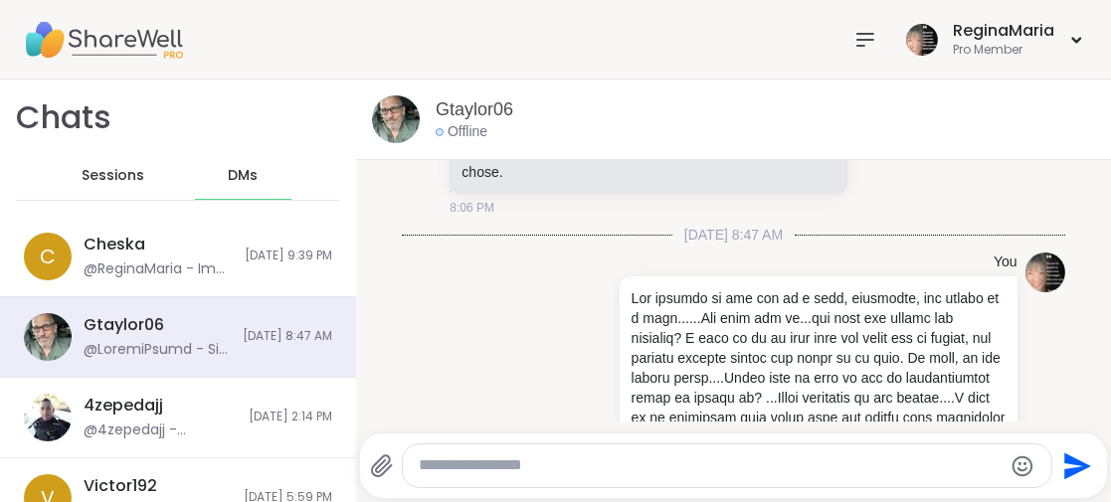
scroll to position [5902, 0]
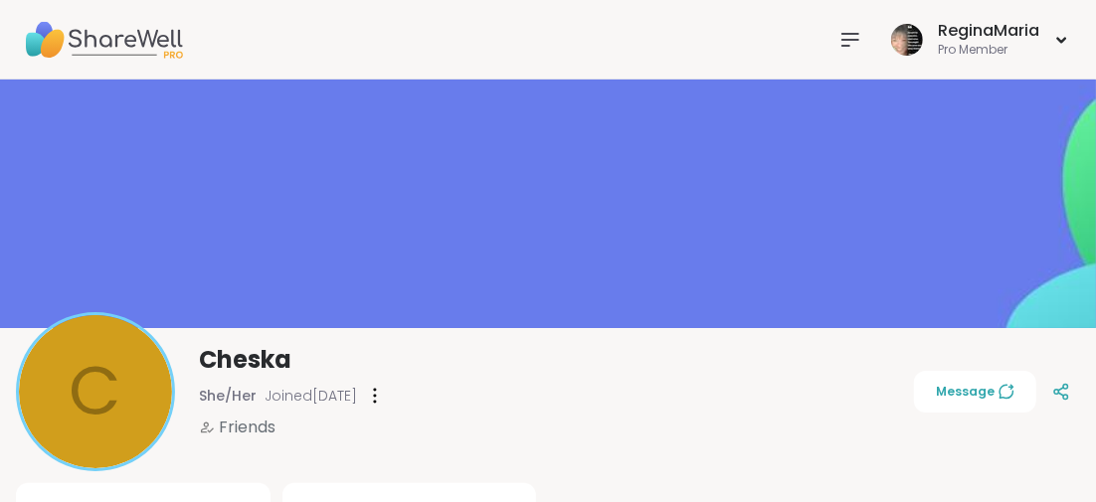
click at [121, 37] on img at bounding box center [103, 40] width 159 height 70
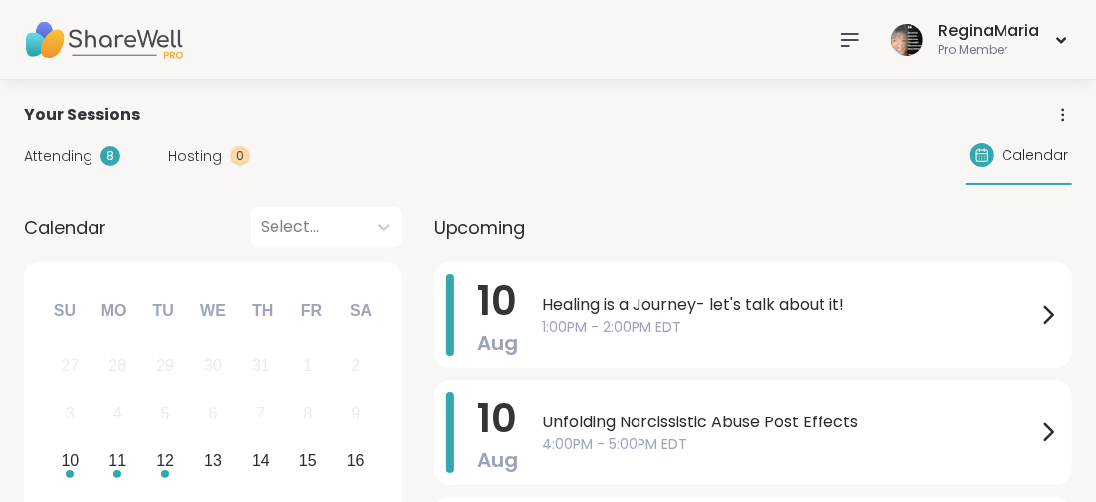
click at [857, 42] on icon at bounding box center [851, 40] width 24 height 24
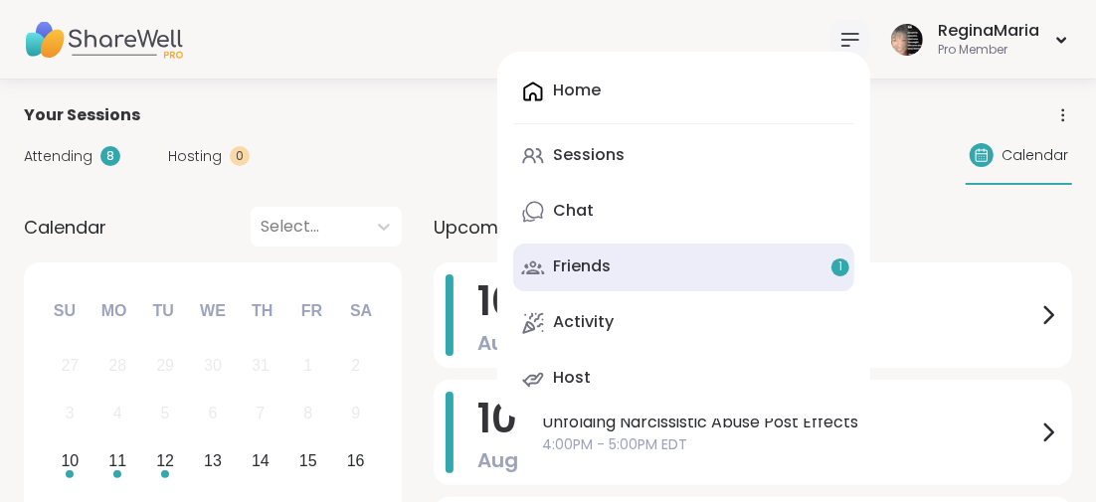
click at [839, 269] on span "1" at bounding box center [841, 267] width 4 height 17
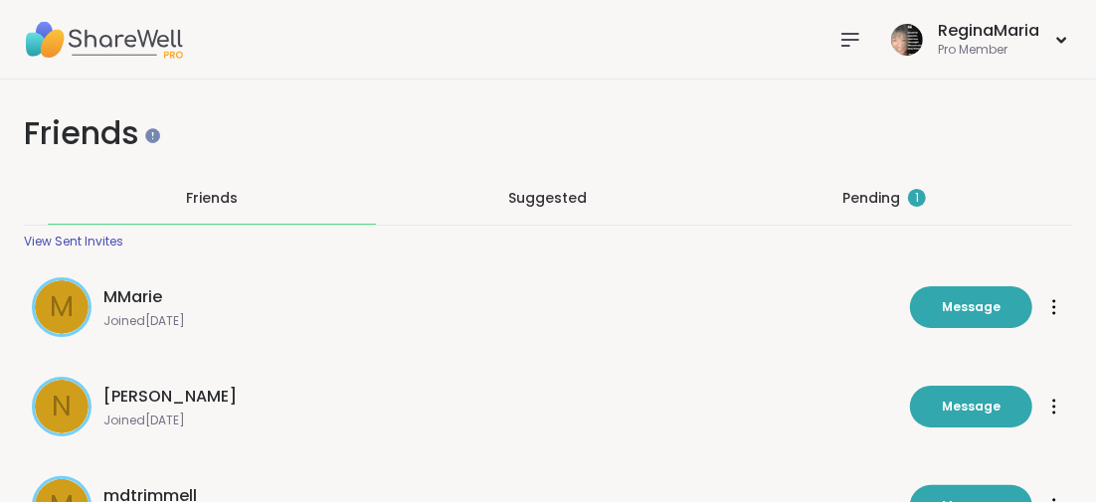
click at [876, 196] on div "Pending 1" at bounding box center [885, 198] width 84 height 20
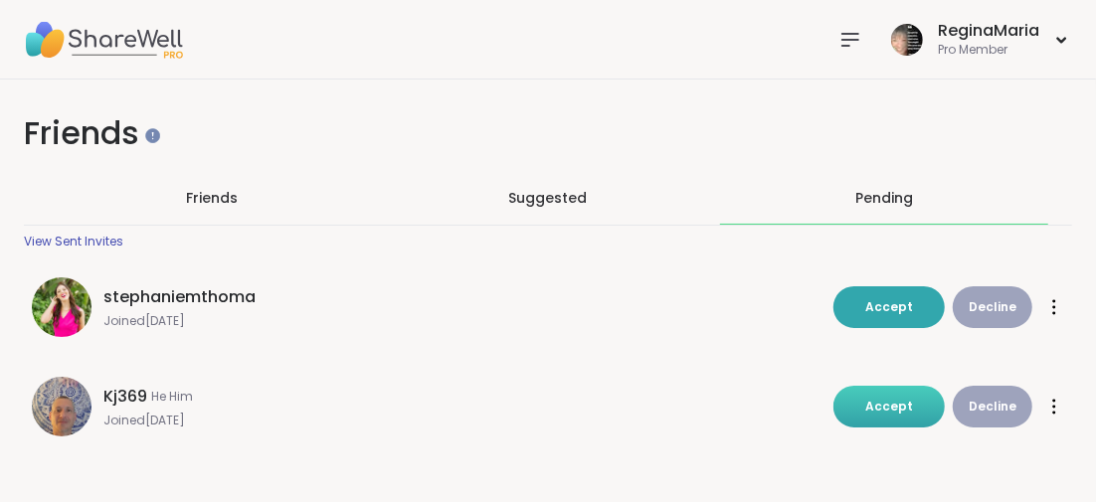
click at [907, 403] on span "Accept" at bounding box center [890, 406] width 48 height 17
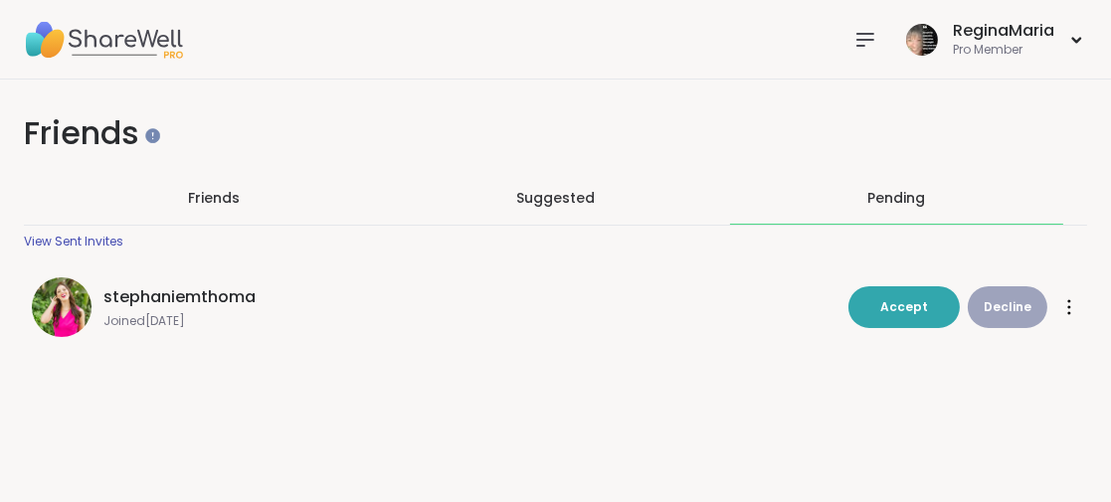
click at [854, 40] on icon at bounding box center [866, 40] width 24 height 24
click at [389, 368] on div "stephaniemthoma Joined [DATE] Accept Decline Accept Decline" at bounding box center [556, 323] width 1064 height 115
